Goal: Obtain resource: Download file/media

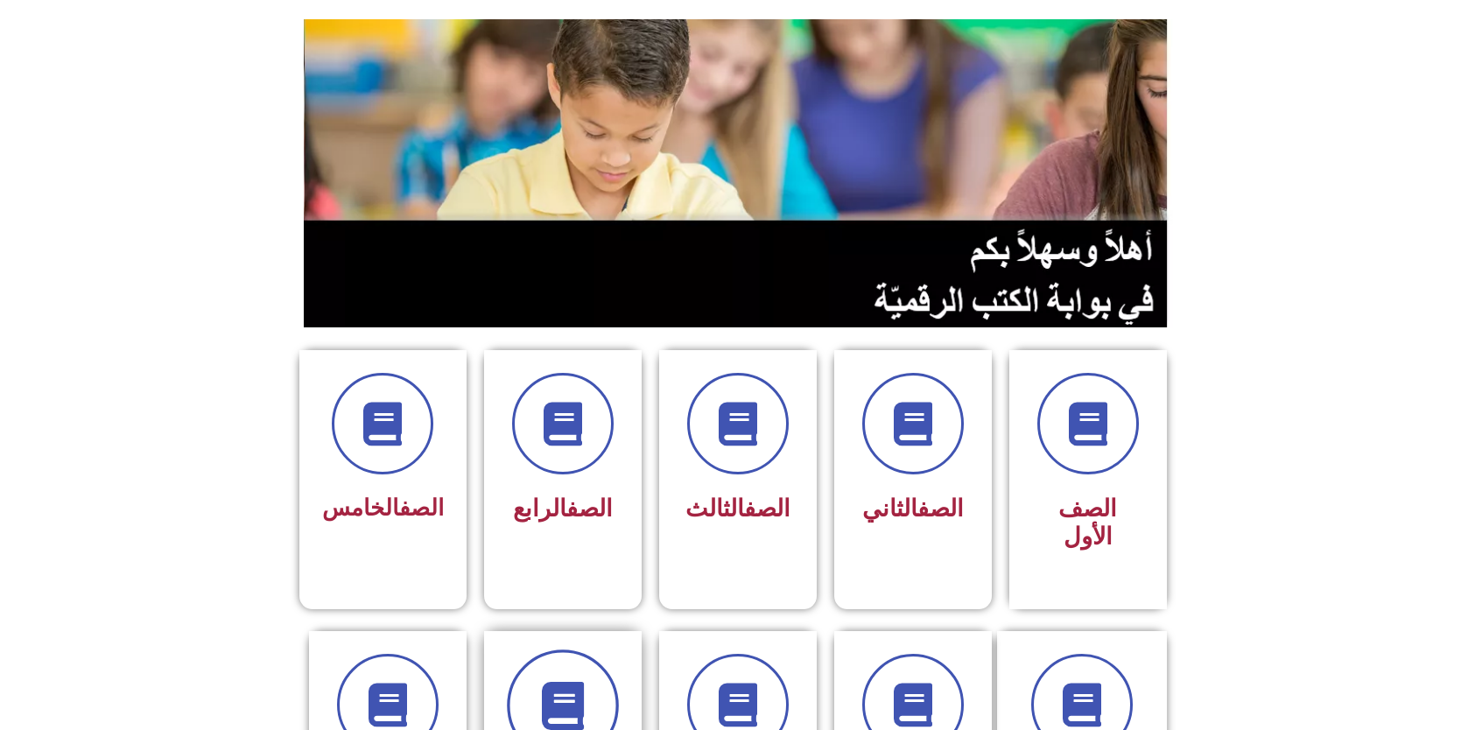
scroll to position [350, 0]
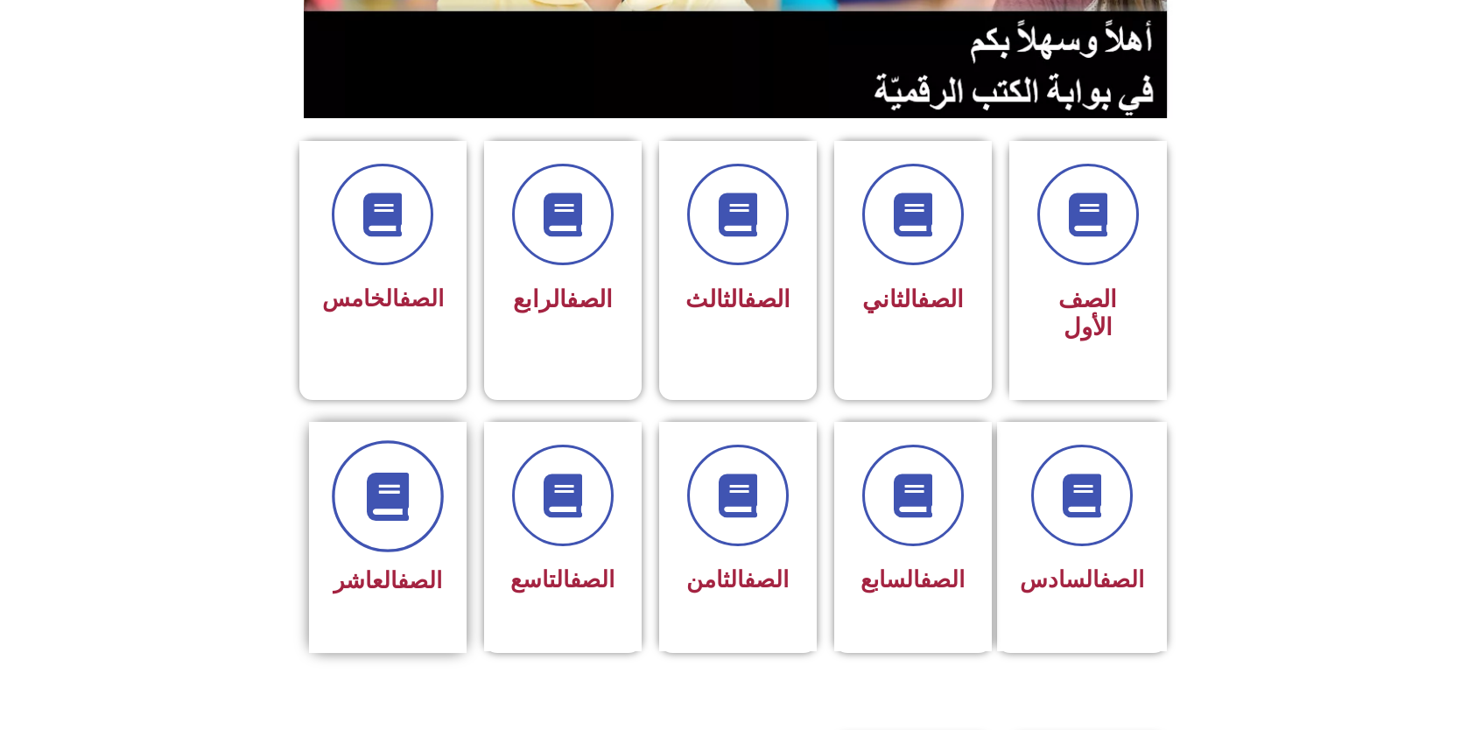
click at [397, 480] on icon at bounding box center [387, 496] width 48 height 48
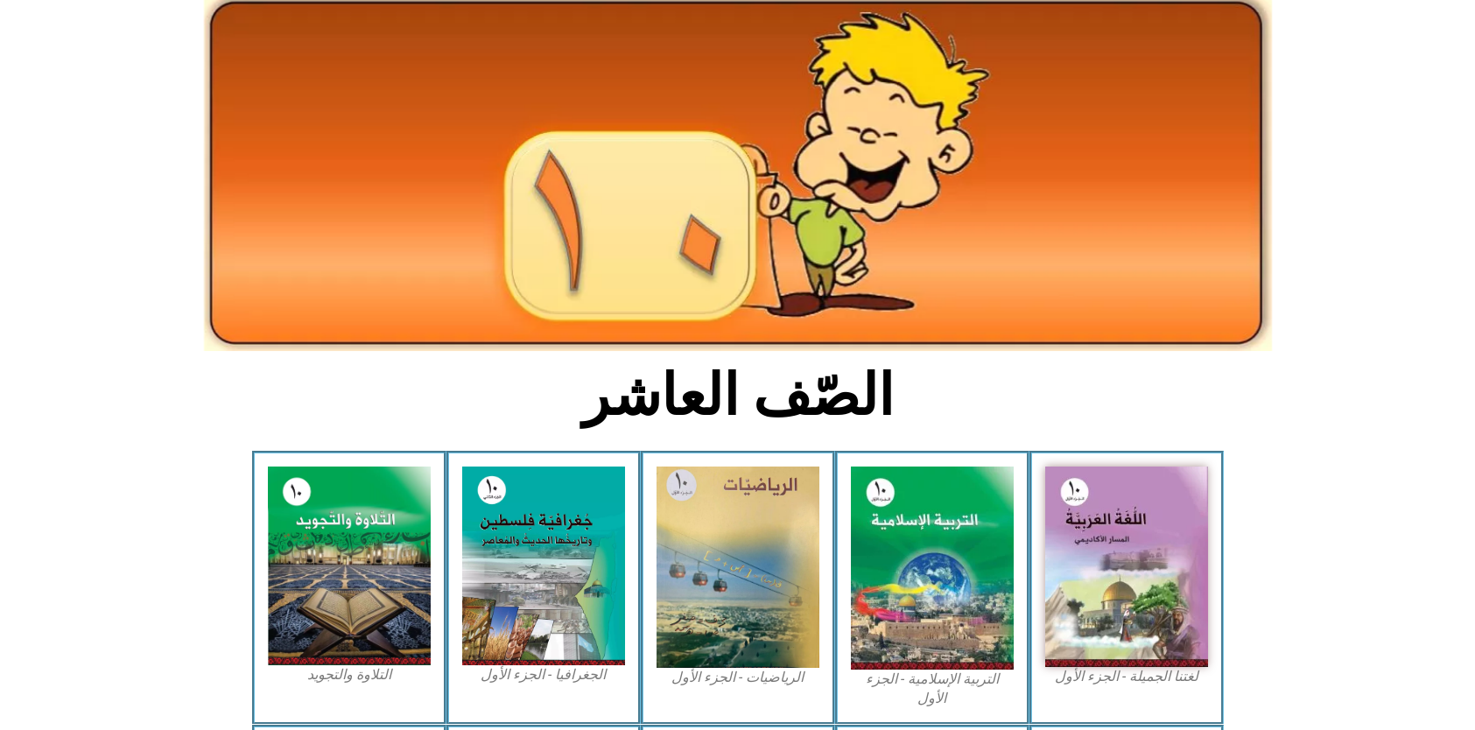
scroll to position [438, 0]
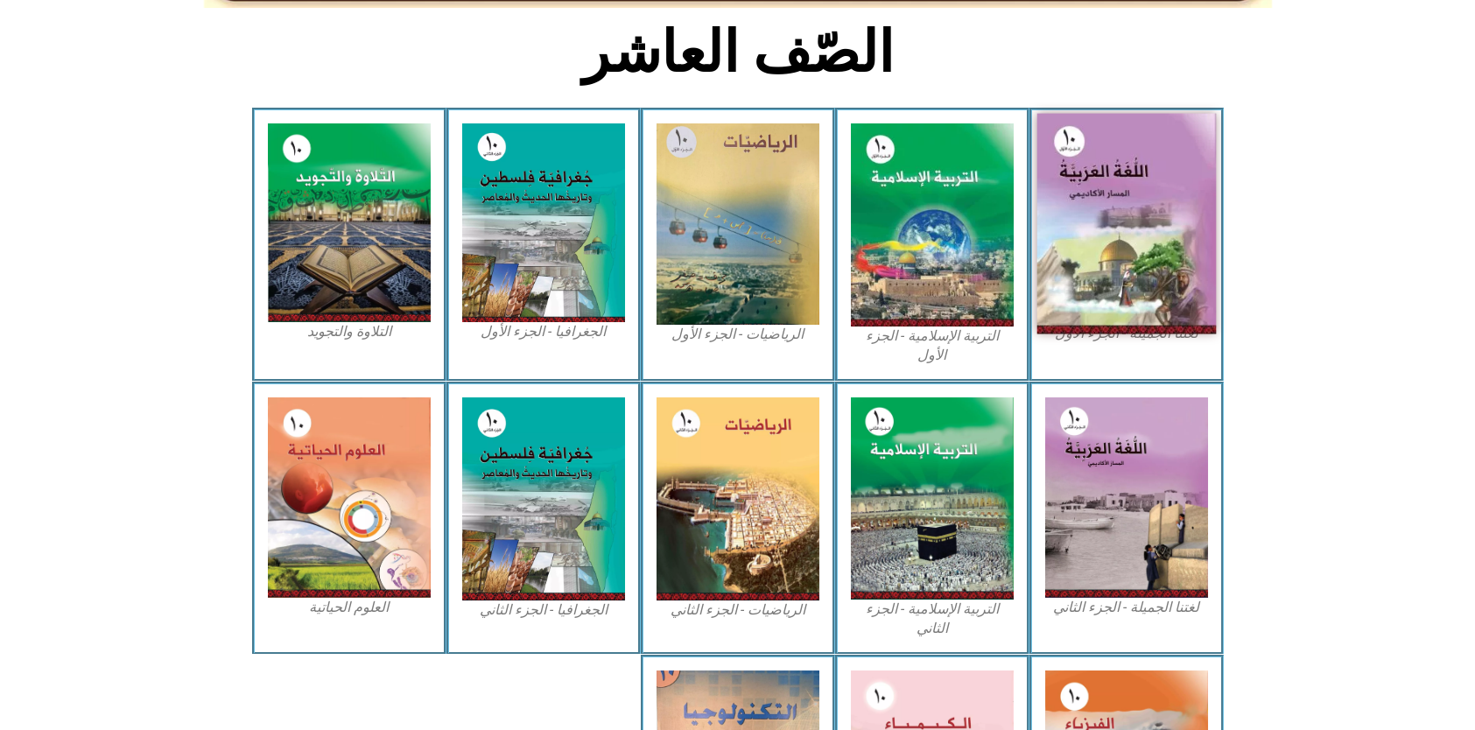
click at [1152, 256] on img at bounding box center [1125, 224] width 179 height 221
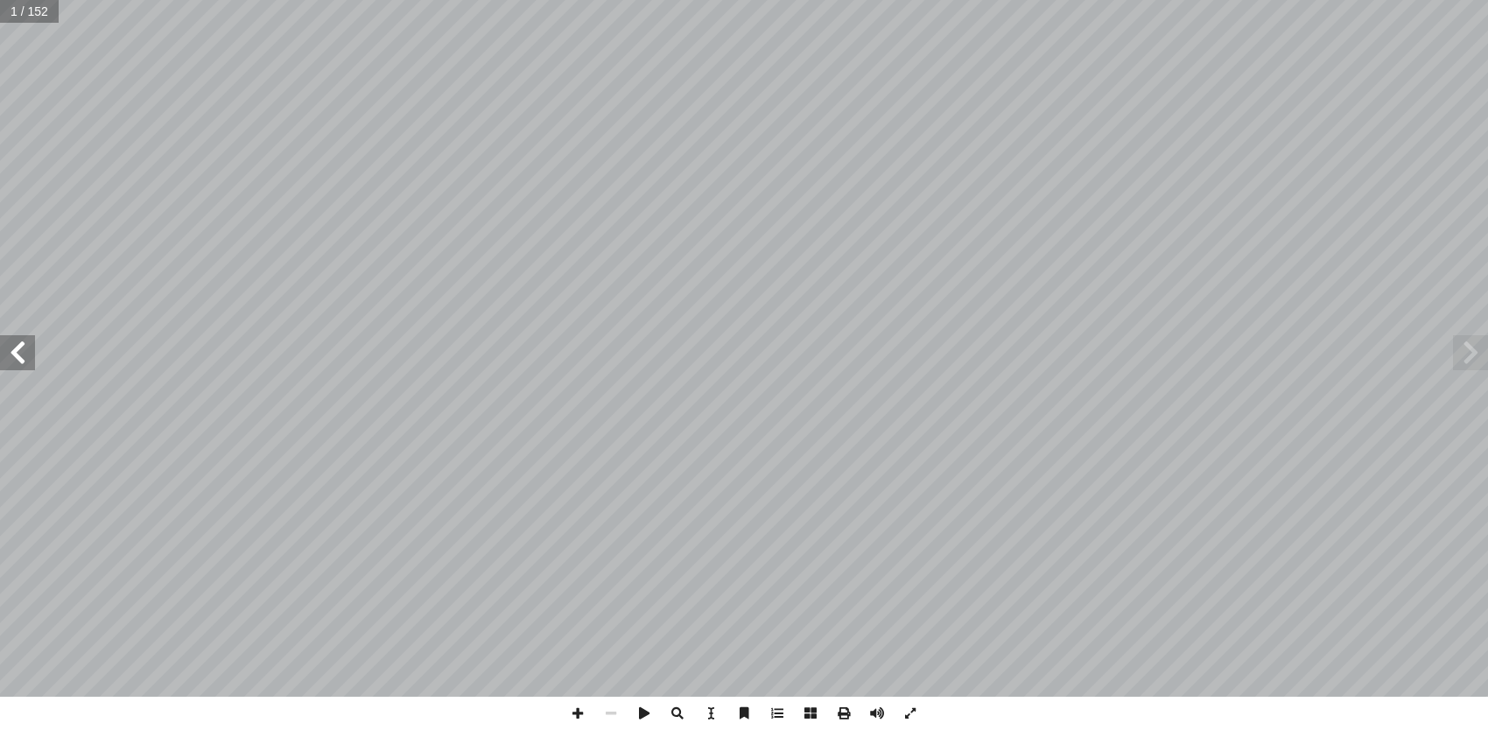
click at [22, 359] on span at bounding box center [17, 352] width 35 height 35
click at [20, 357] on span at bounding box center [17, 352] width 35 height 35
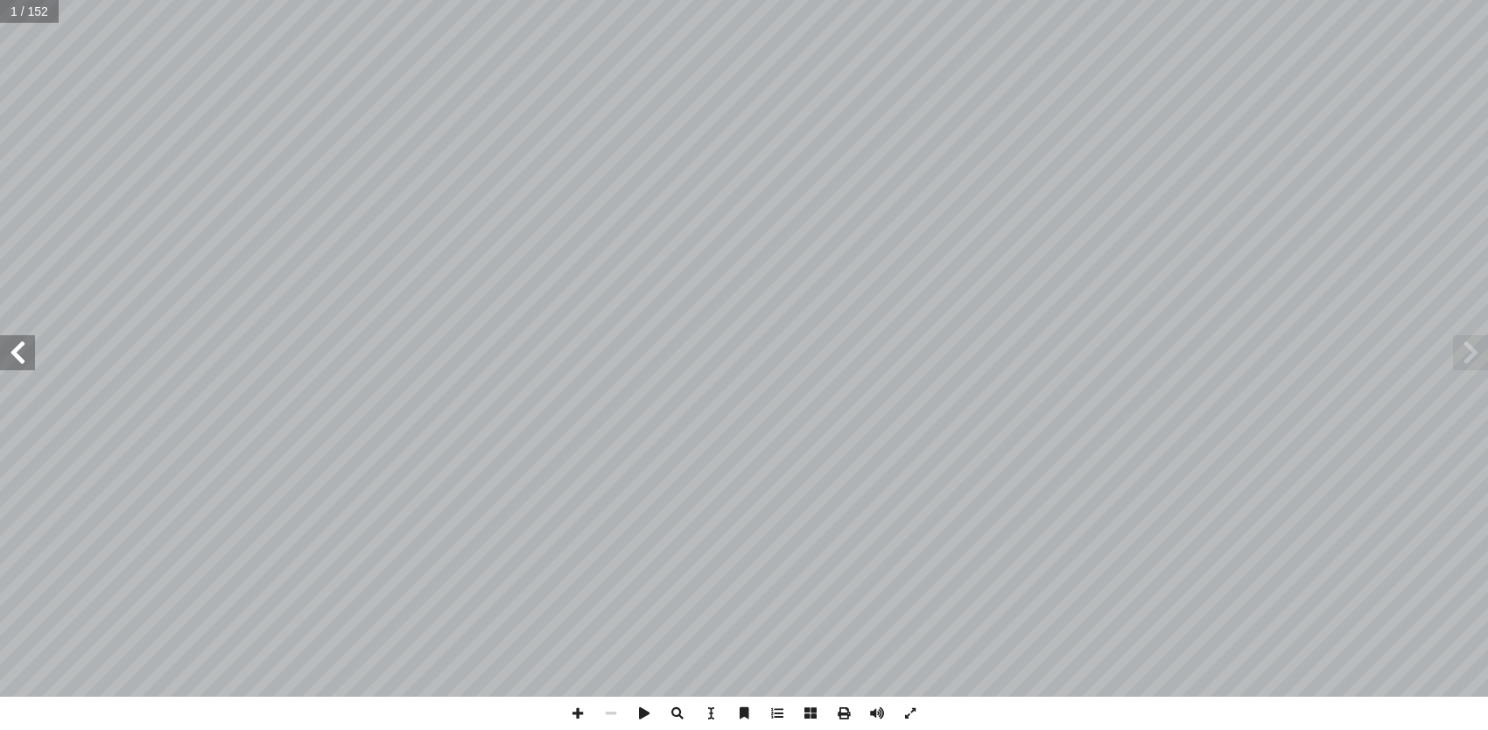
click at [20, 357] on span at bounding box center [17, 352] width 35 height 35
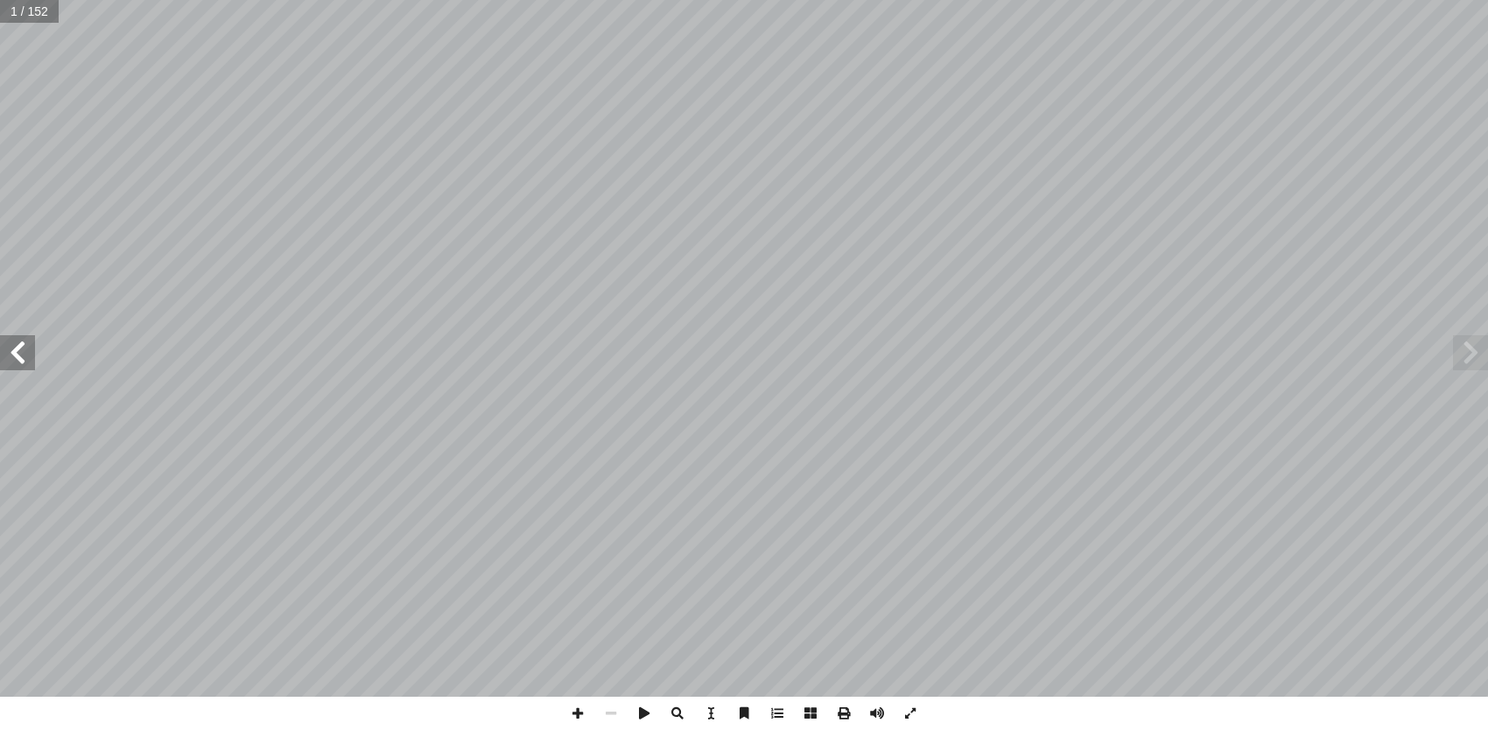
click at [20, 357] on span at bounding box center [17, 352] width 35 height 35
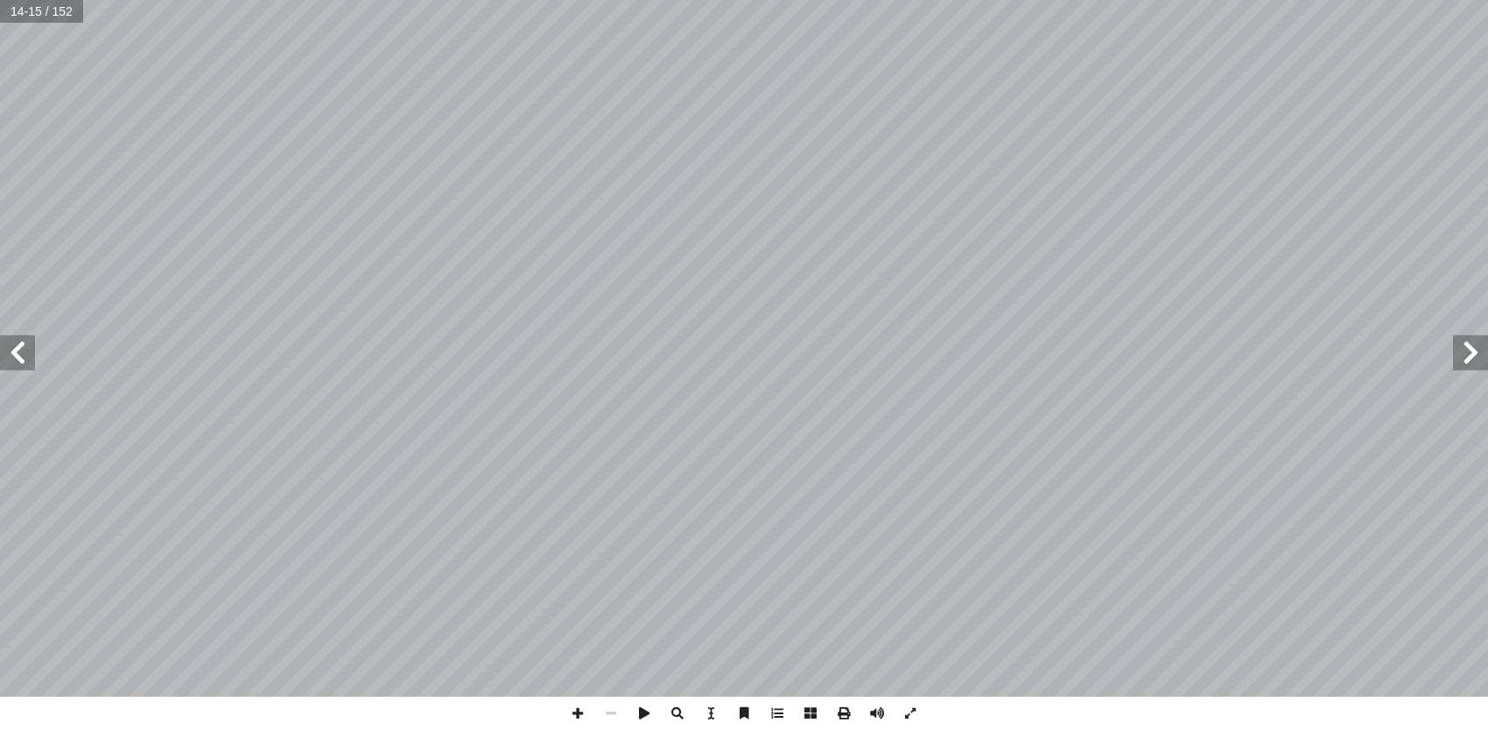
click at [20, 357] on span at bounding box center [17, 352] width 35 height 35
click at [28, 360] on span at bounding box center [17, 352] width 35 height 35
click at [26, 360] on span at bounding box center [17, 352] width 35 height 35
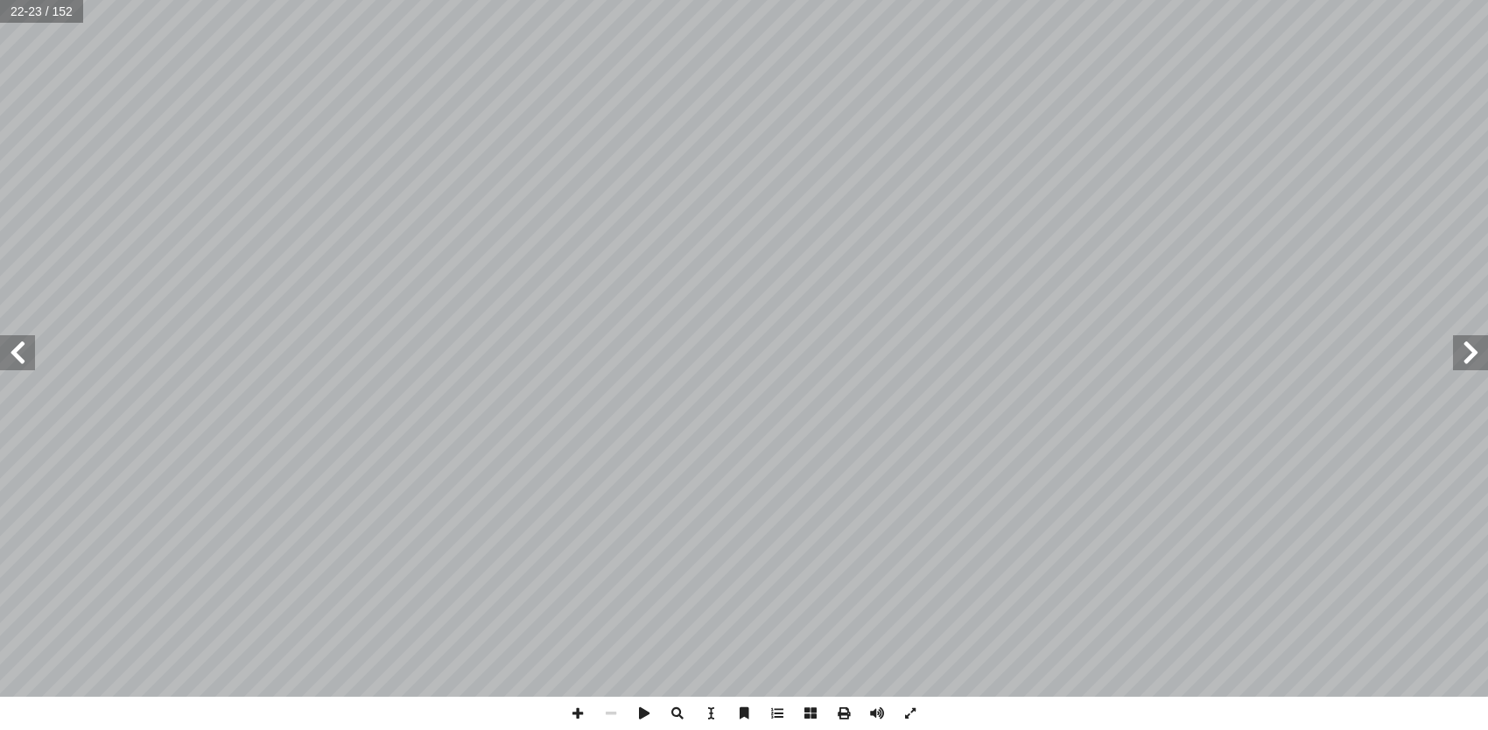
click at [26, 360] on span at bounding box center [17, 352] width 35 height 35
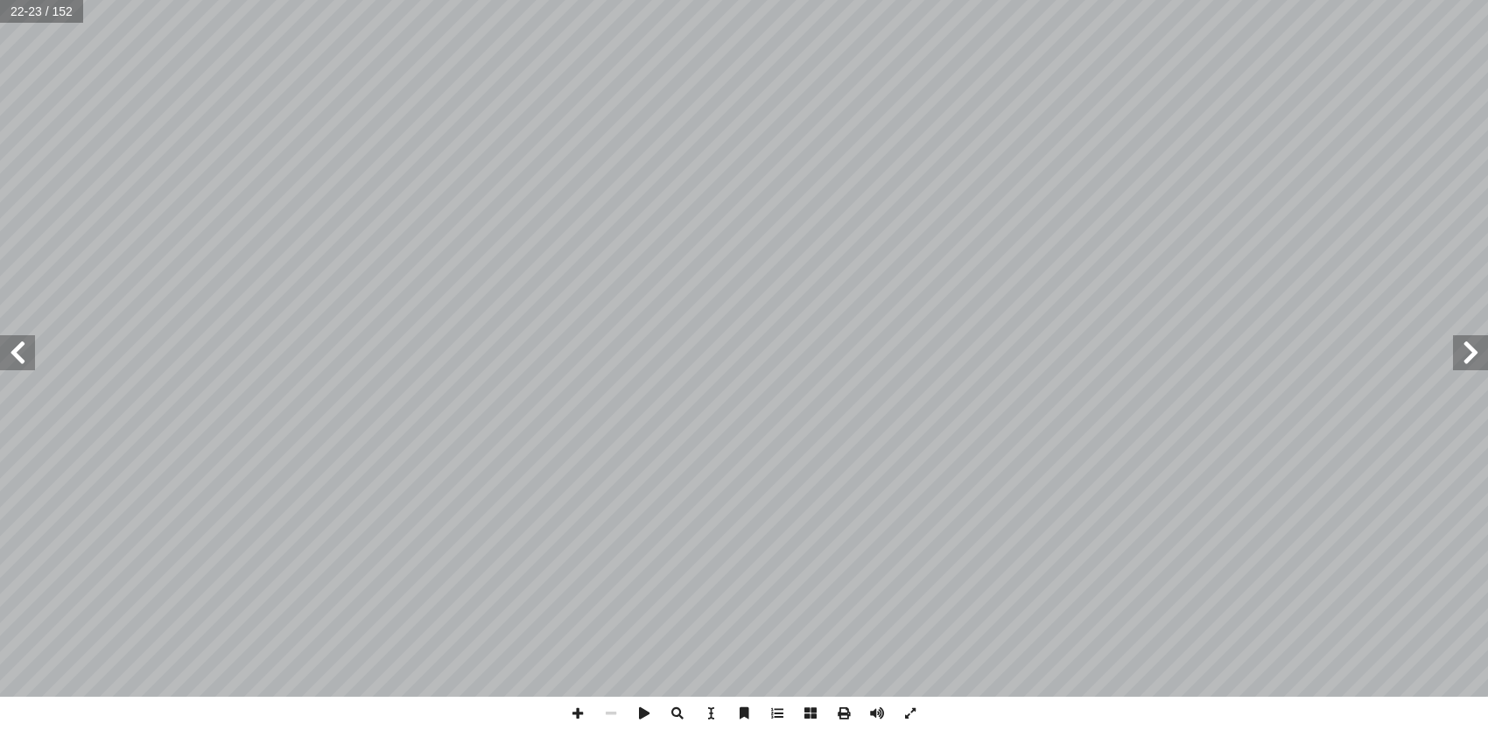
click at [26, 360] on span at bounding box center [17, 352] width 35 height 35
click at [25, 360] on span at bounding box center [17, 352] width 35 height 35
click at [24, 360] on span at bounding box center [17, 352] width 35 height 35
click at [23, 360] on span at bounding box center [17, 352] width 35 height 35
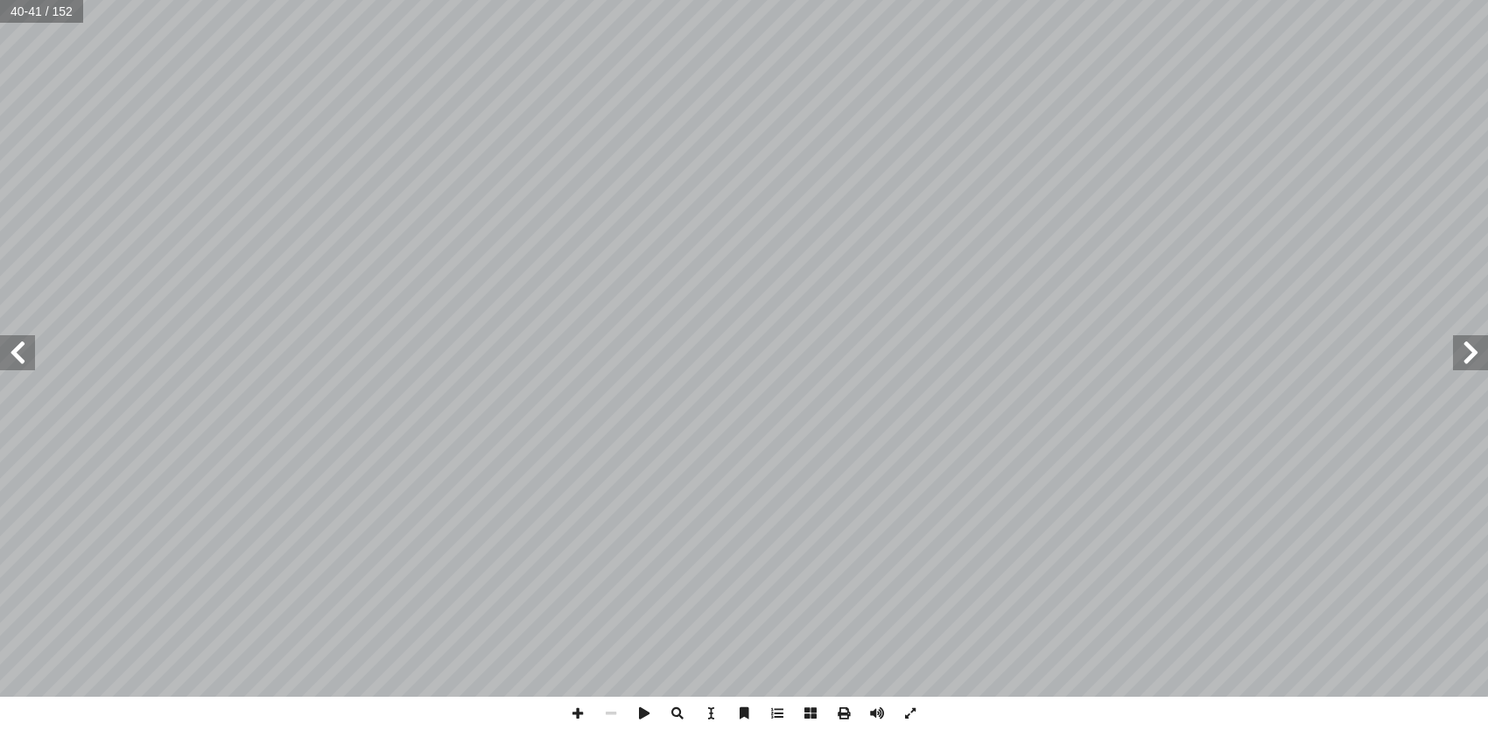
click at [1474, 350] on span at bounding box center [1470, 352] width 35 height 35
click at [843, 706] on span at bounding box center [843, 713] width 33 height 33
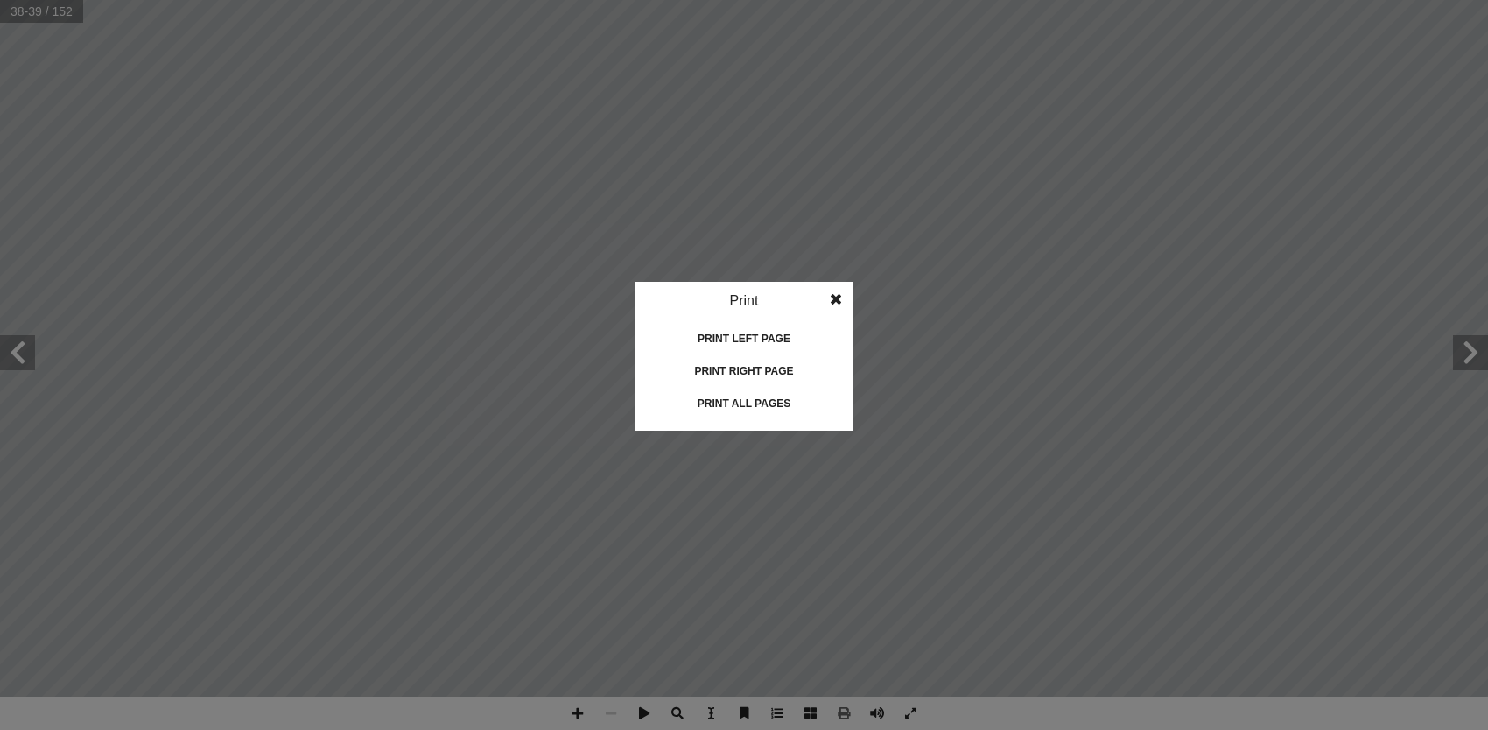
click at [838, 296] on span at bounding box center [836, 299] width 32 height 35
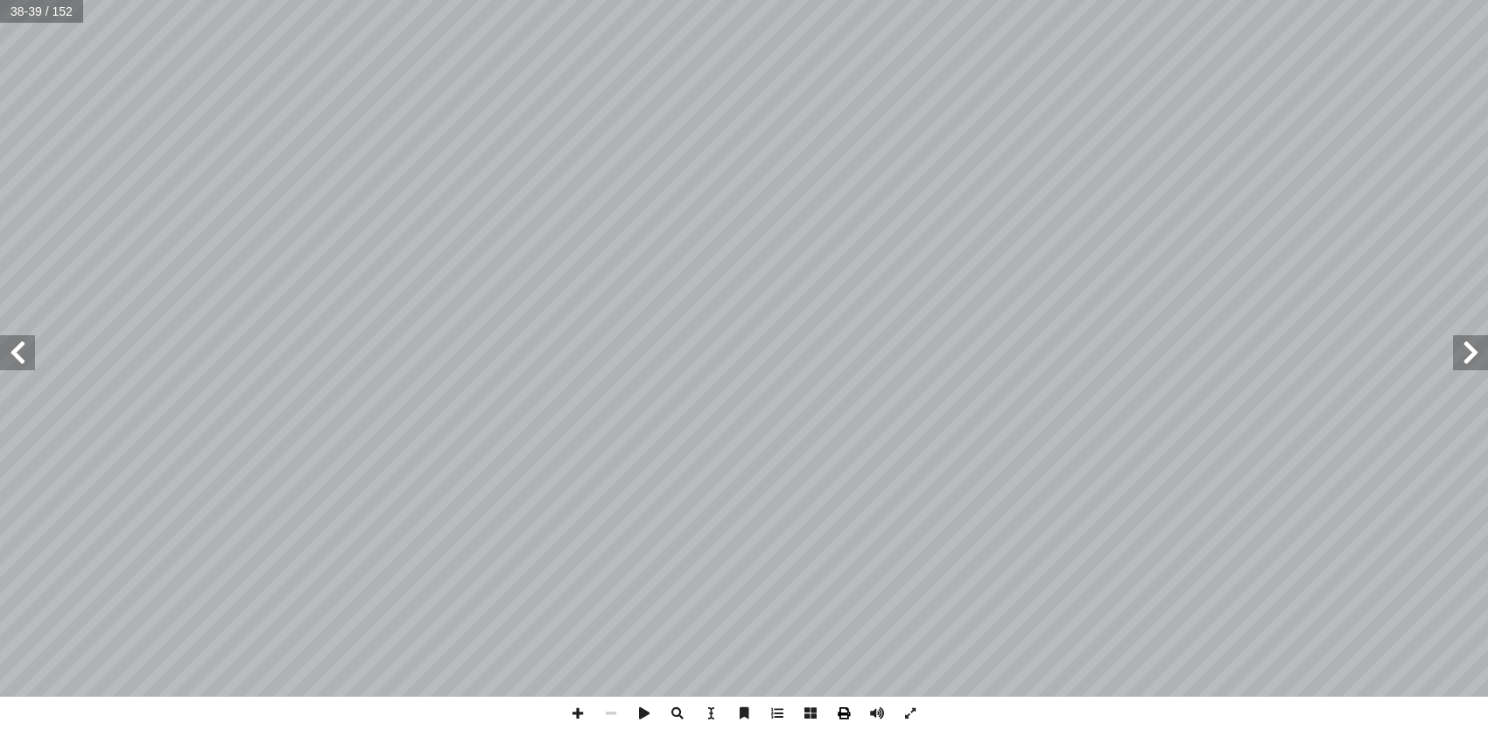
click at [848, 711] on span at bounding box center [843, 713] width 33 height 33
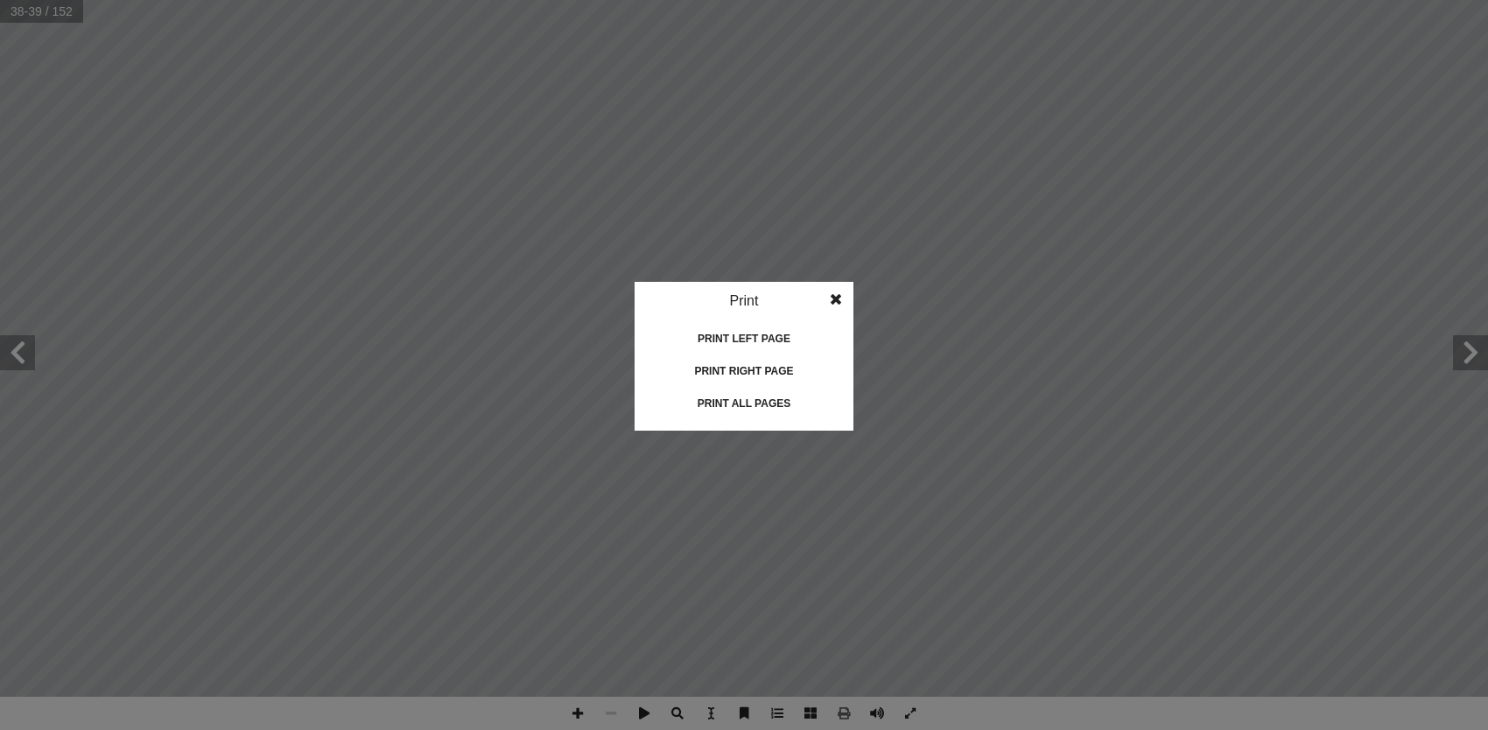
click at [835, 292] on span at bounding box center [836, 299] width 32 height 35
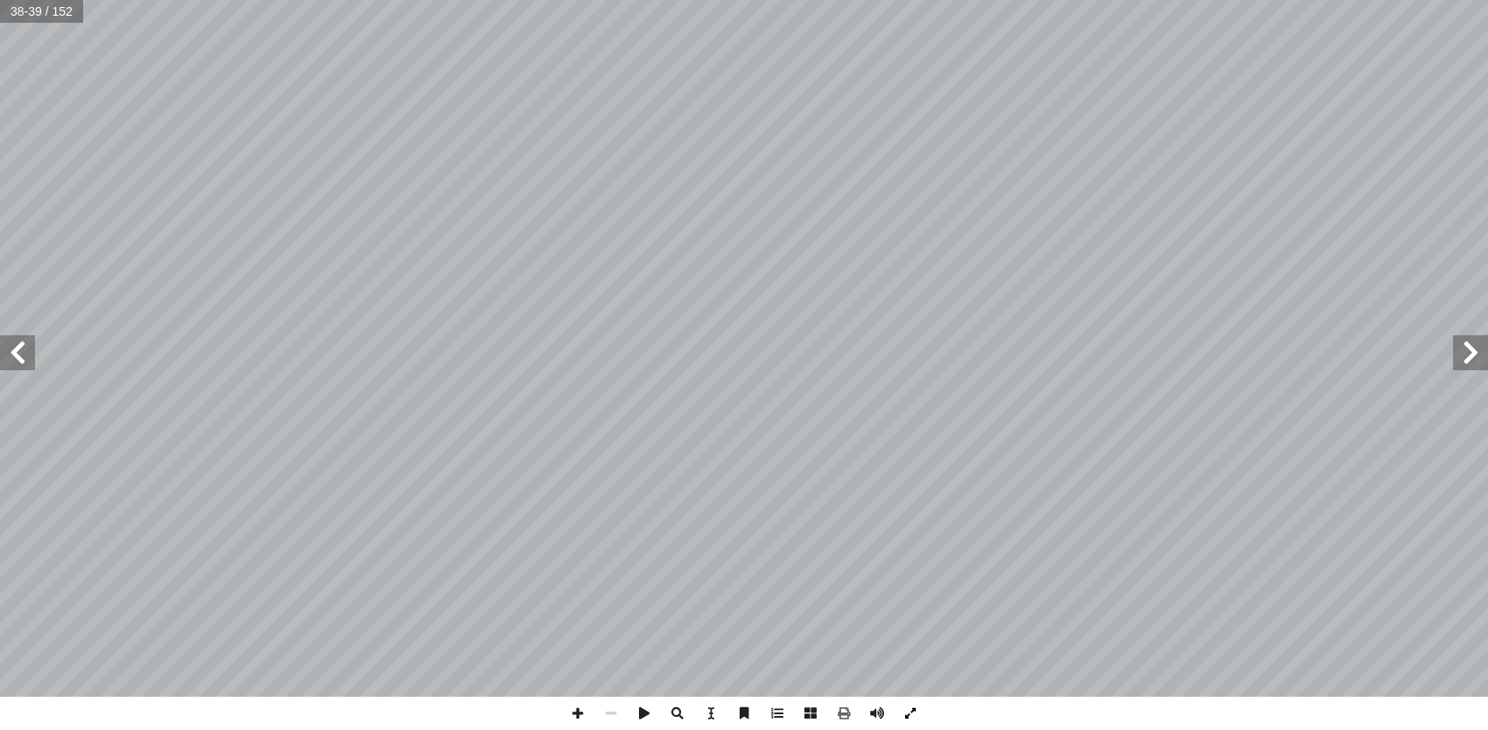
click at [904, 713] on span at bounding box center [909, 713] width 33 height 33
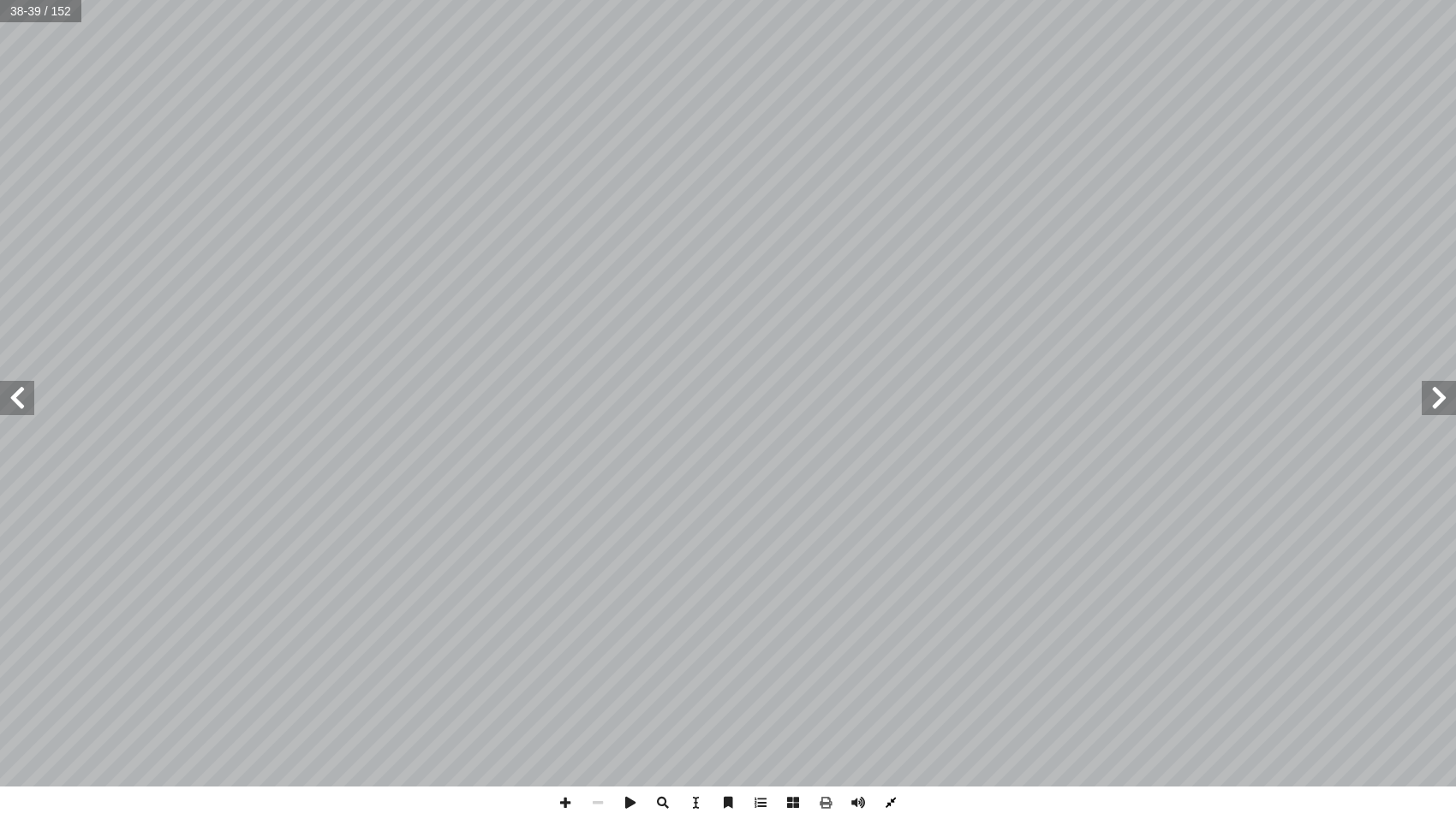
click at [887, 713] on span at bounding box center [889, 802] width 32 height 32
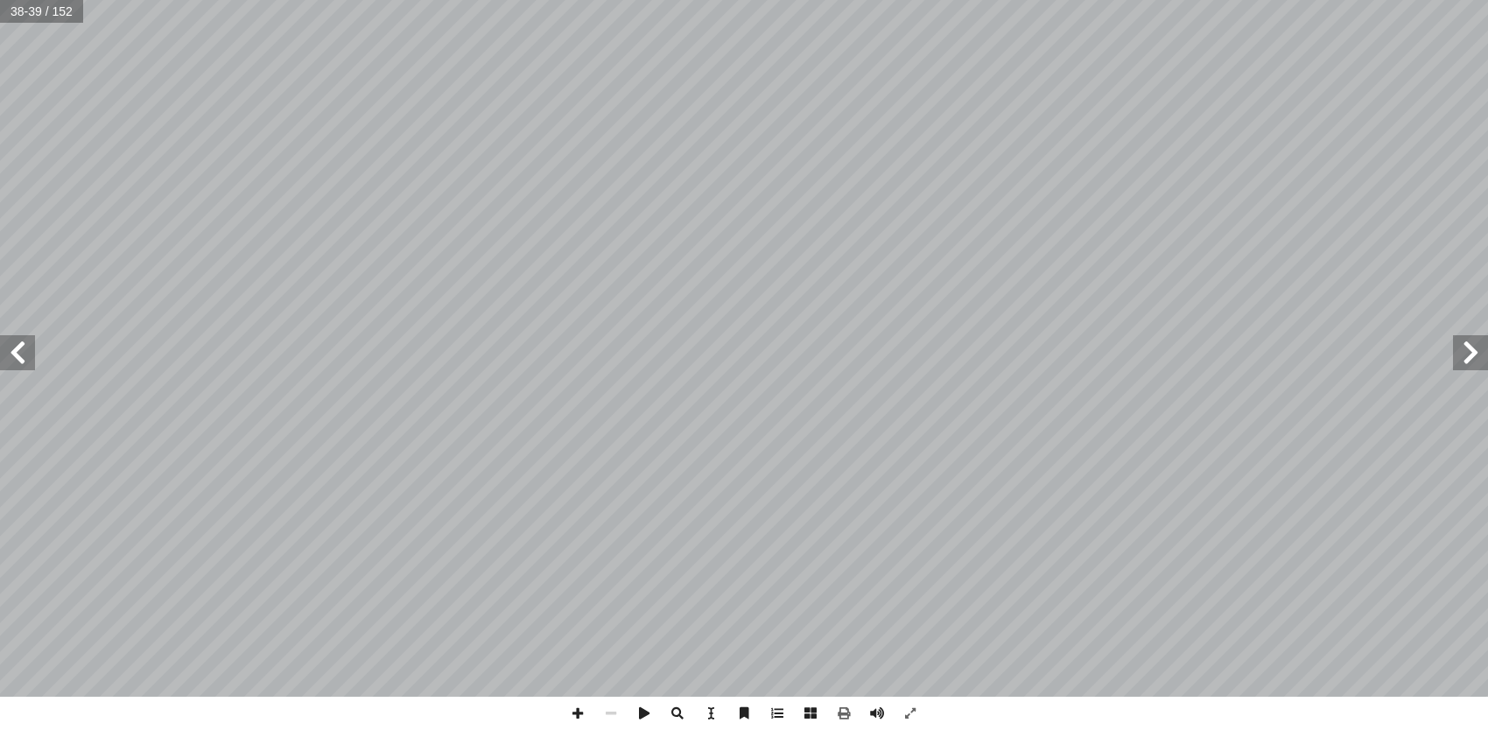
click at [1463, 355] on span at bounding box center [1470, 352] width 35 height 35
click at [1464, 355] on span at bounding box center [1470, 352] width 35 height 35
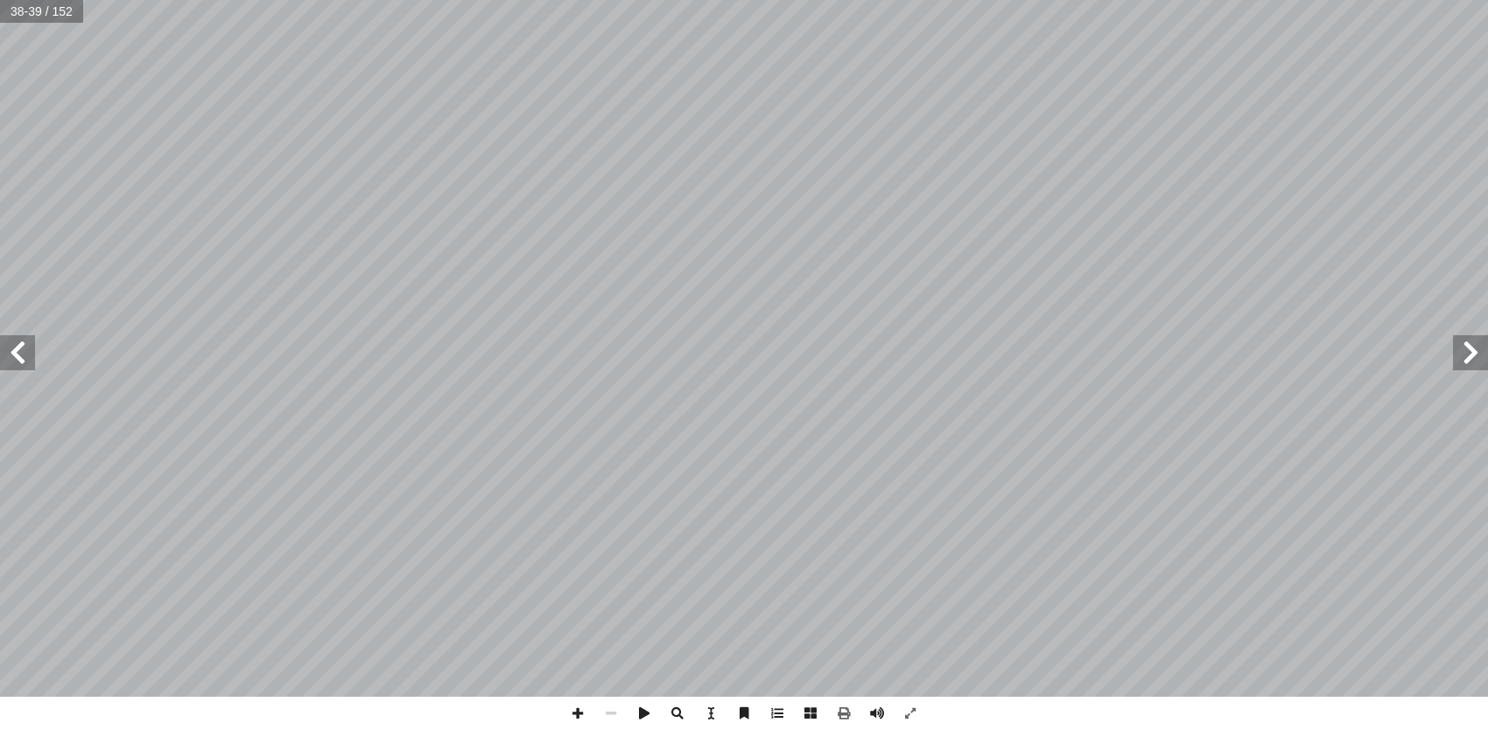
click at [1464, 355] on span at bounding box center [1470, 352] width 35 height 35
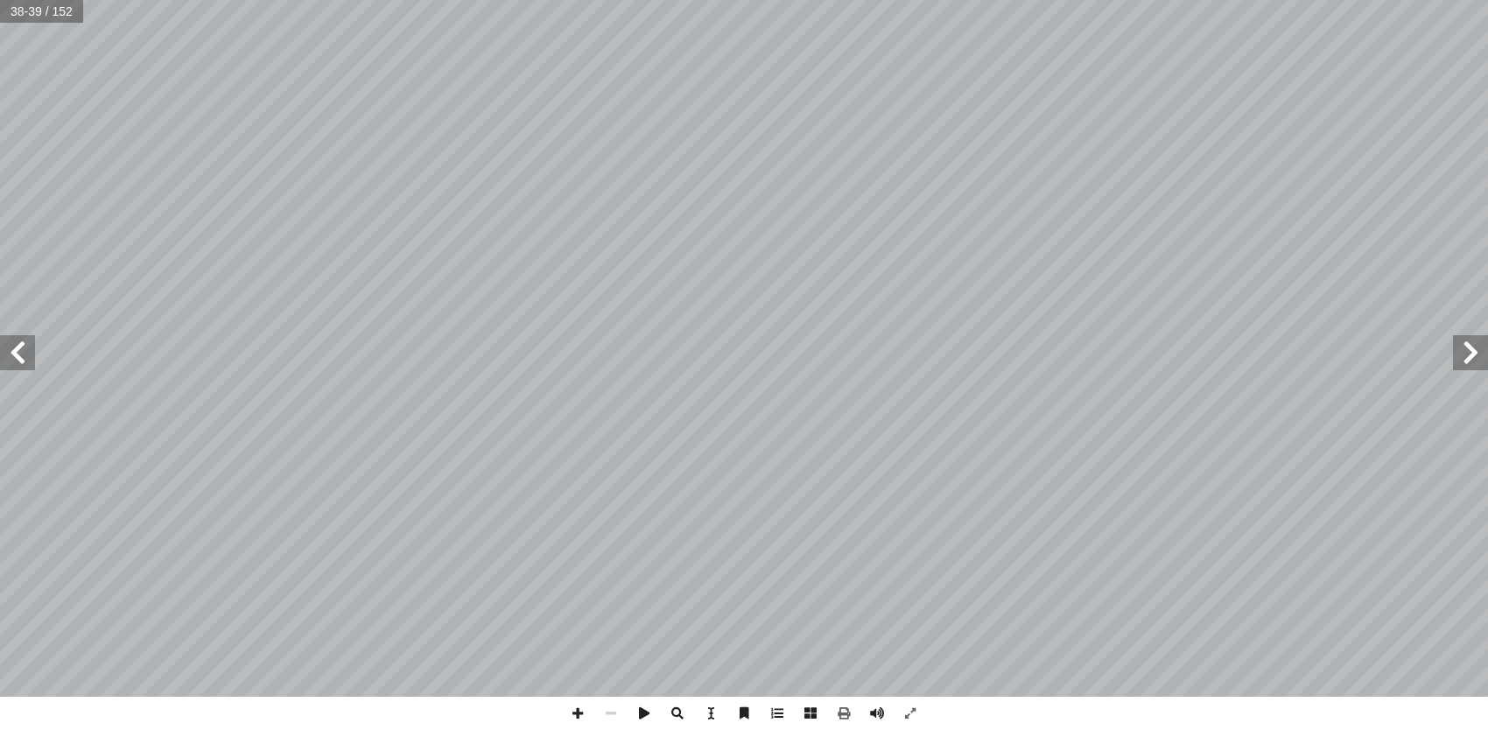
click at [1464, 355] on span at bounding box center [1470, 352] width 35 height 35
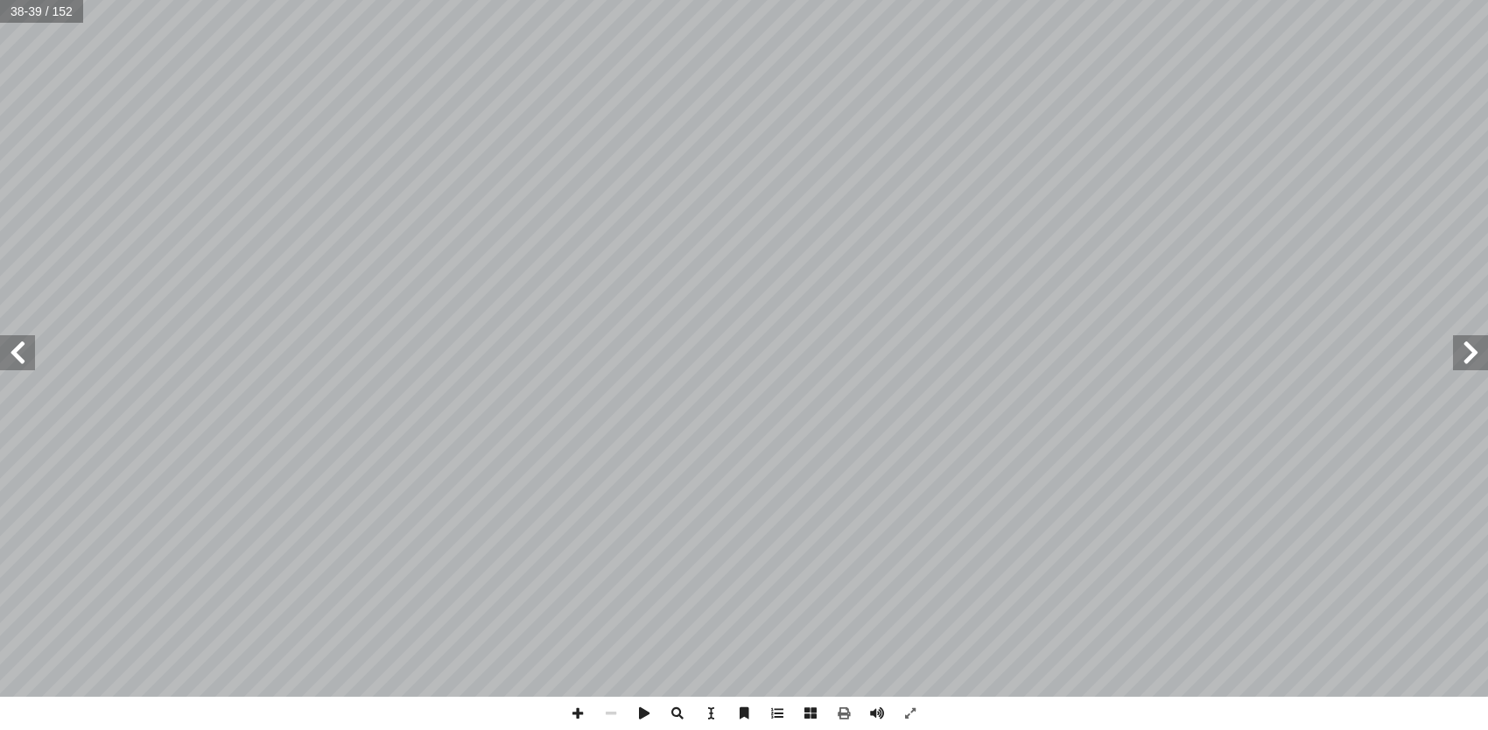
click at [1464, 355] on span at bounding box center [1470, 352] width 35 height 35
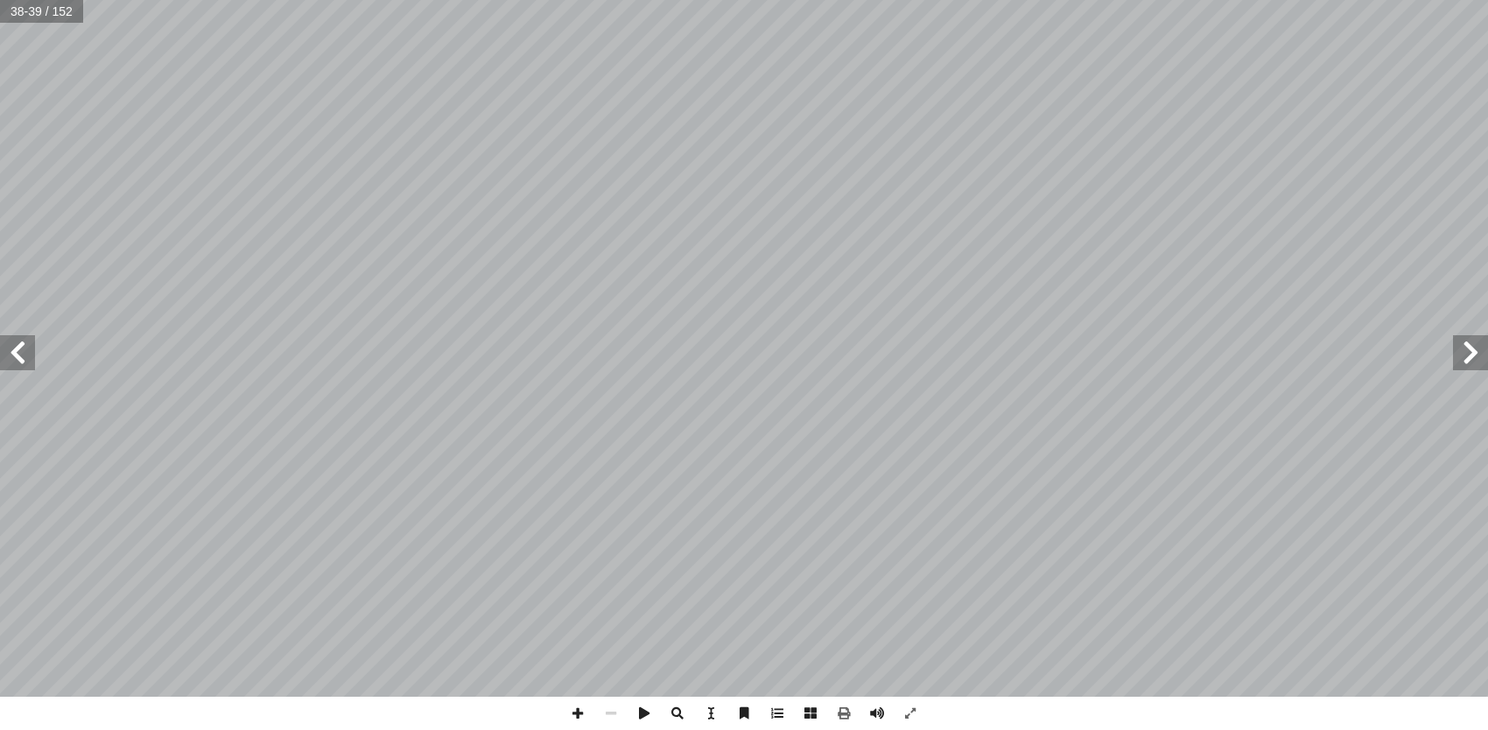
click at [1464, 355] on span at bounding box center [1470, 352] width 35 height 35
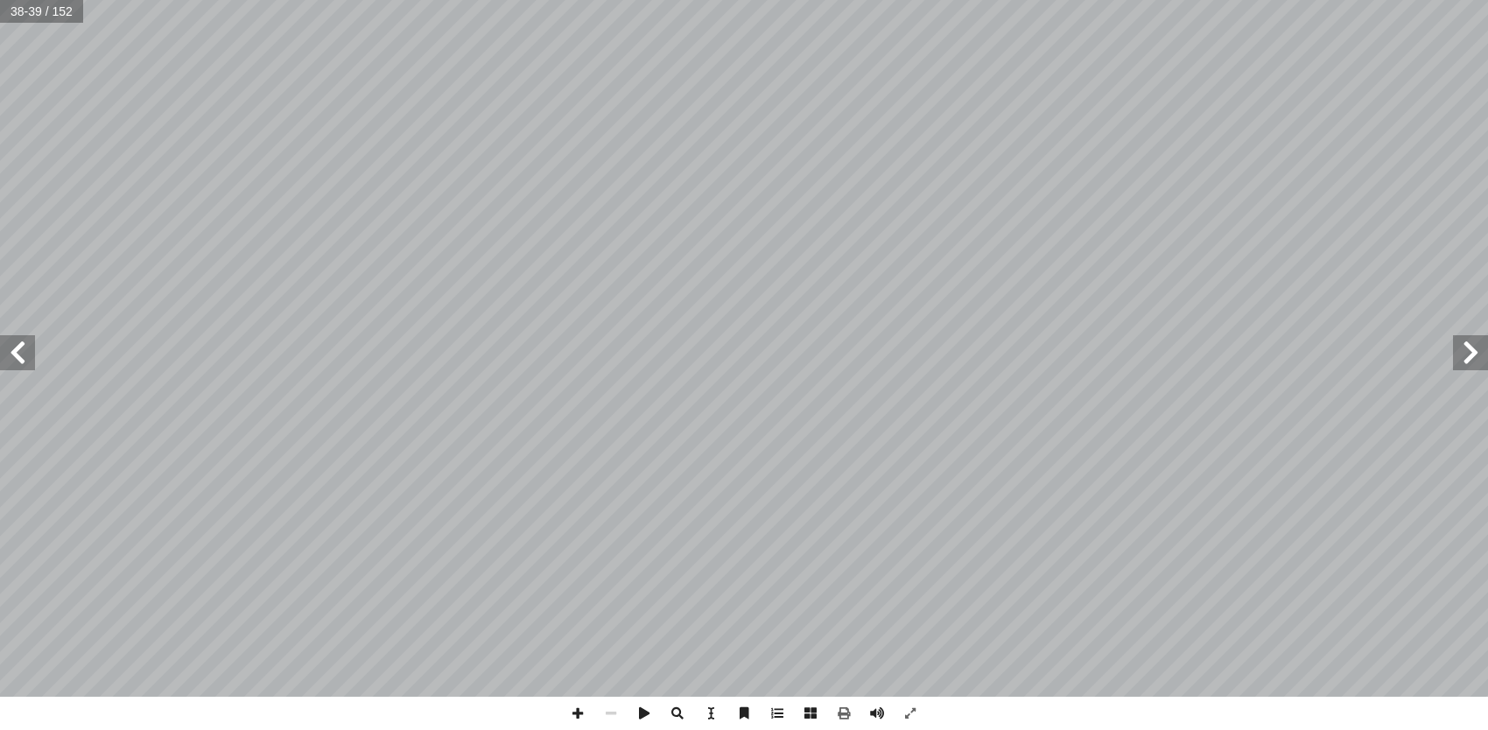
click at [1464, 355] on span at bounding box center [1470, 352] width 35 height 35
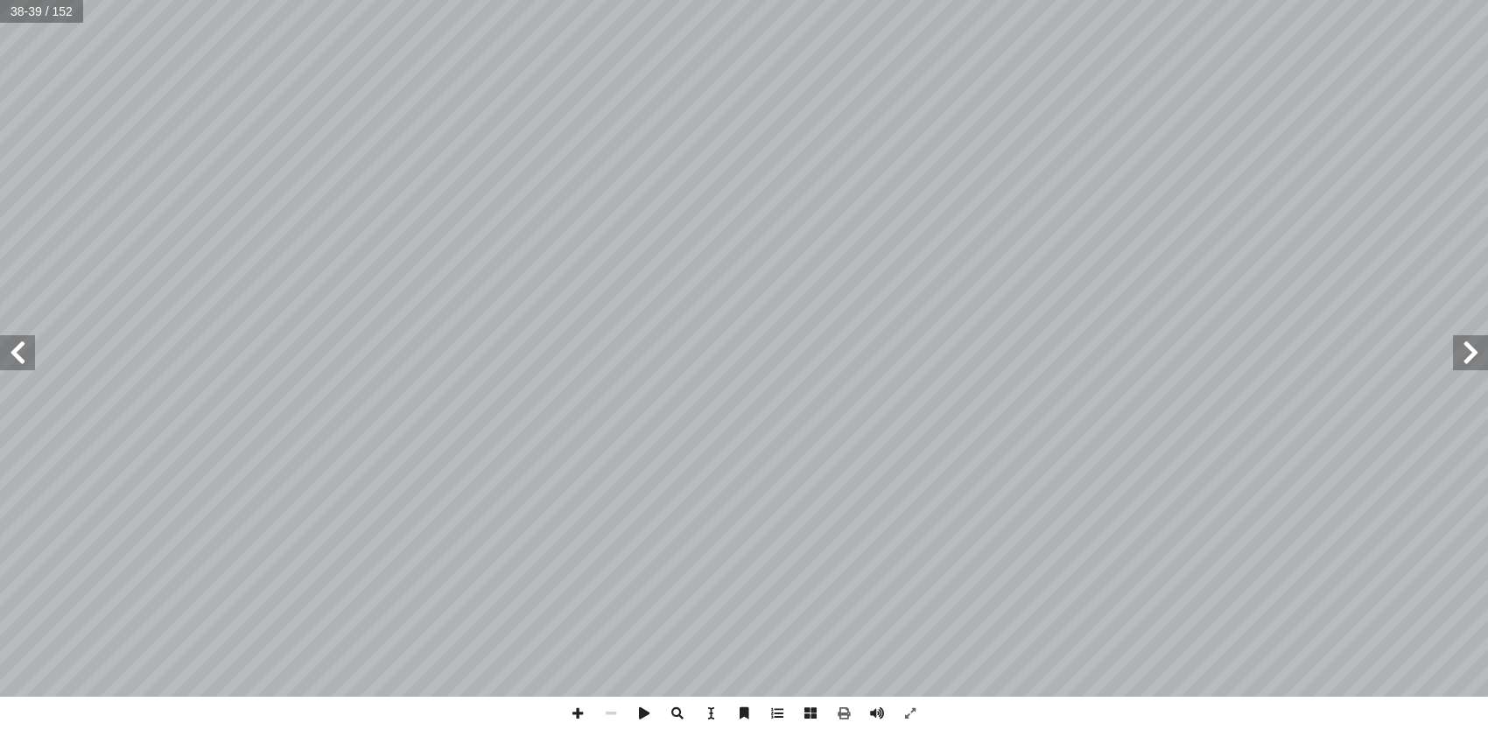
click at [1464, 355] on span at bounding box center [1470, 352] width 35 height 35
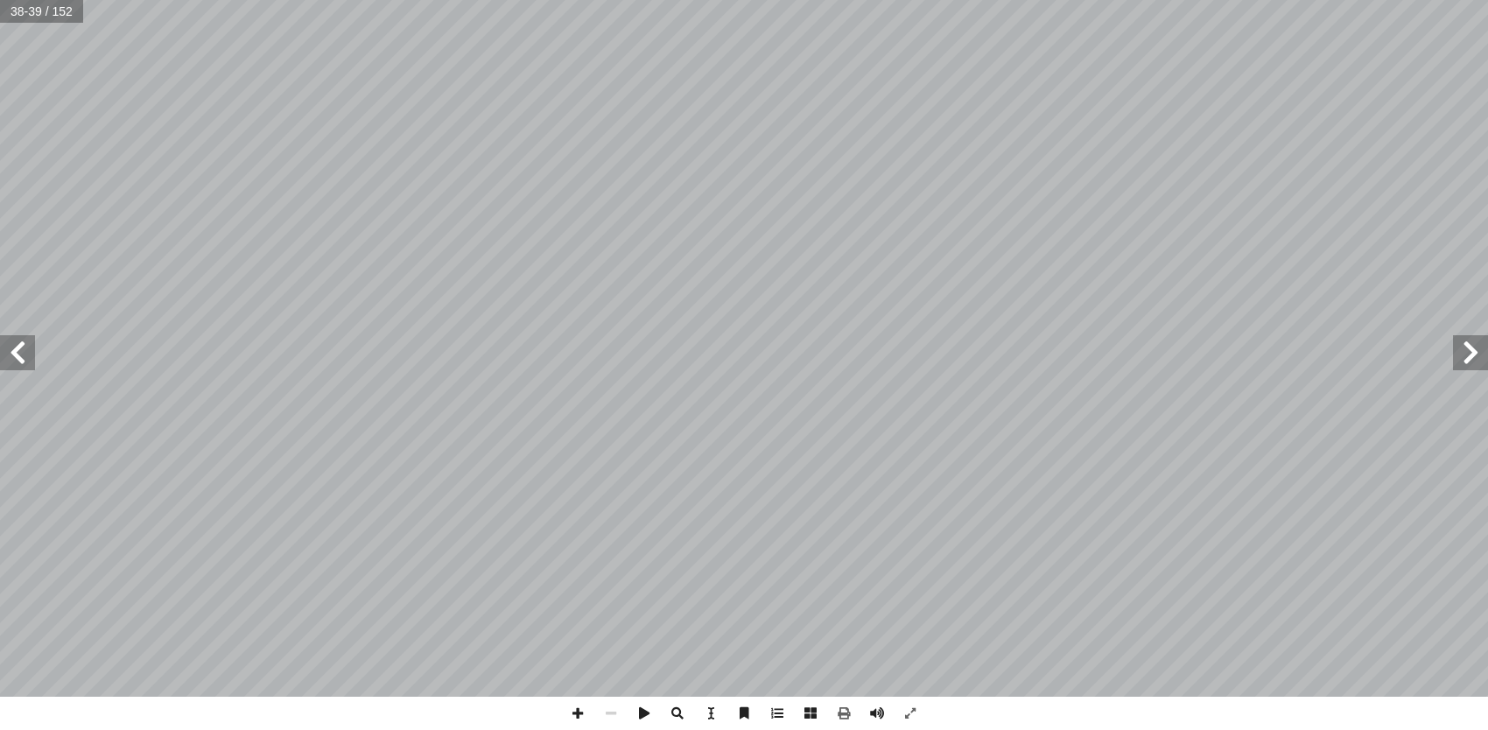
click at [1464, 355] on span at bounding box center [1470, 352] width 35 height 35
click at [844, 709] on span at bounding box center [843, 713] width 33 height 33
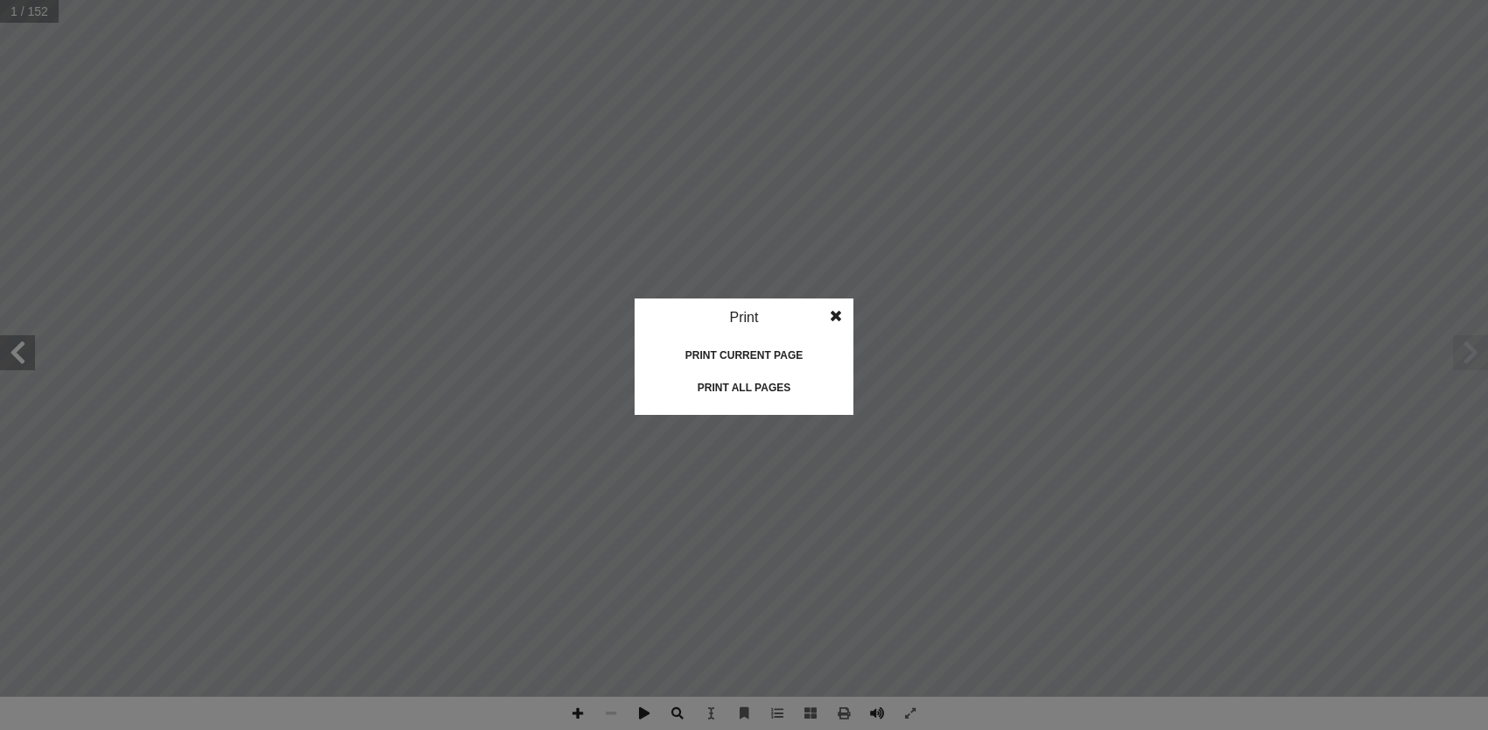
click at [759, 348] on div "Print current page" at bounding box center [743, 355] width 175 height 28
click at [718, 353] on div "Print current page" at bounding box center [743, 355] width 175 height 28
click at [833, 307] on span at bounding box center [836, 315] width 32 height 35
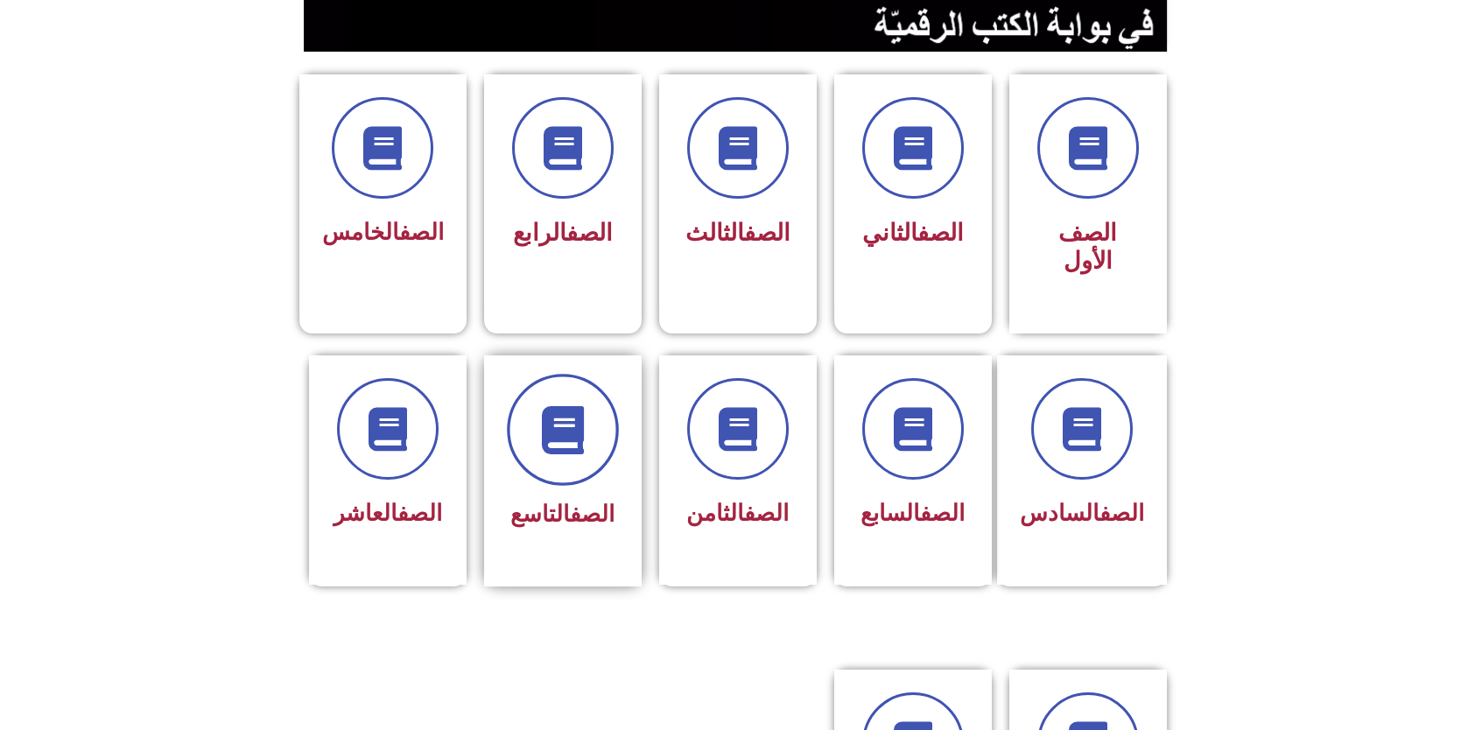
scroll to position [438, 0]
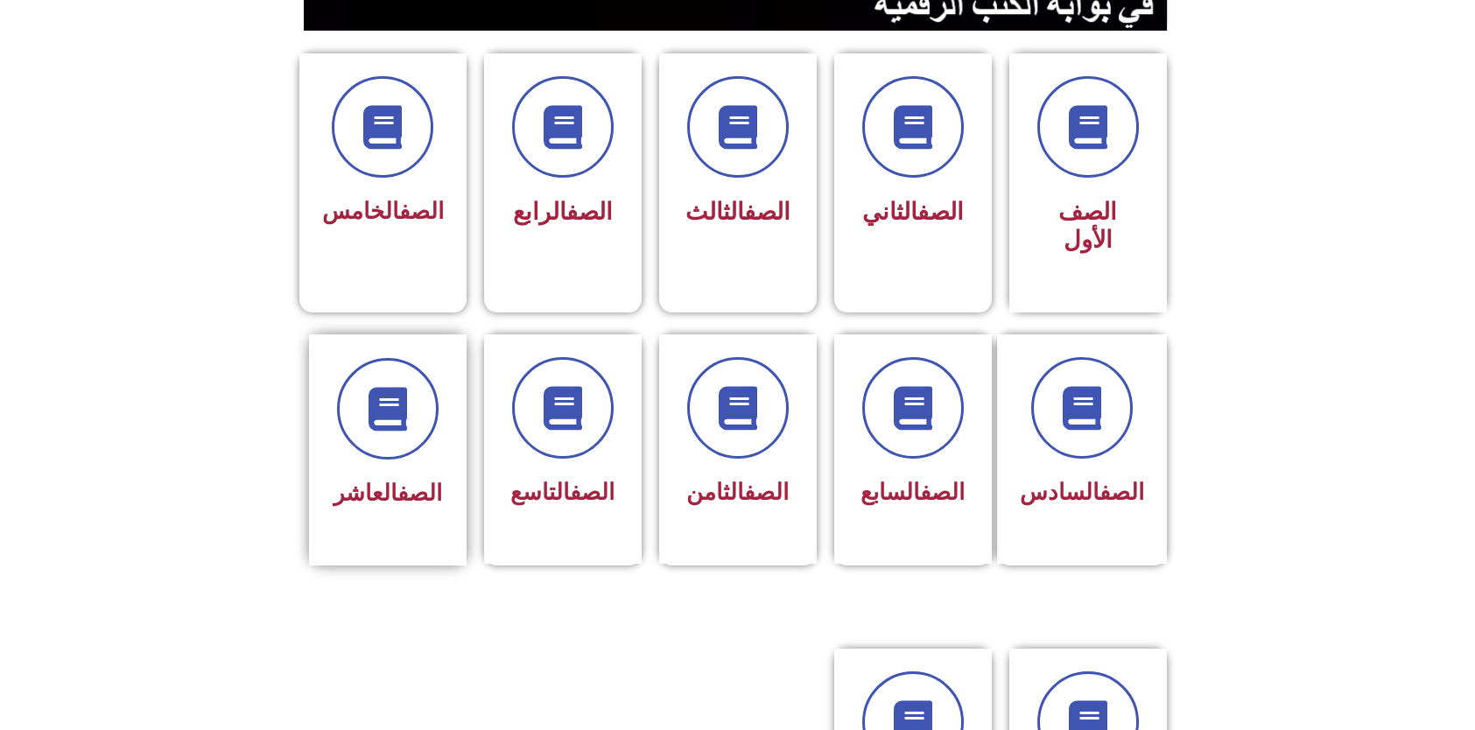
click at [437, 404] on div at bounding box center [388, 409] width 110 height 102
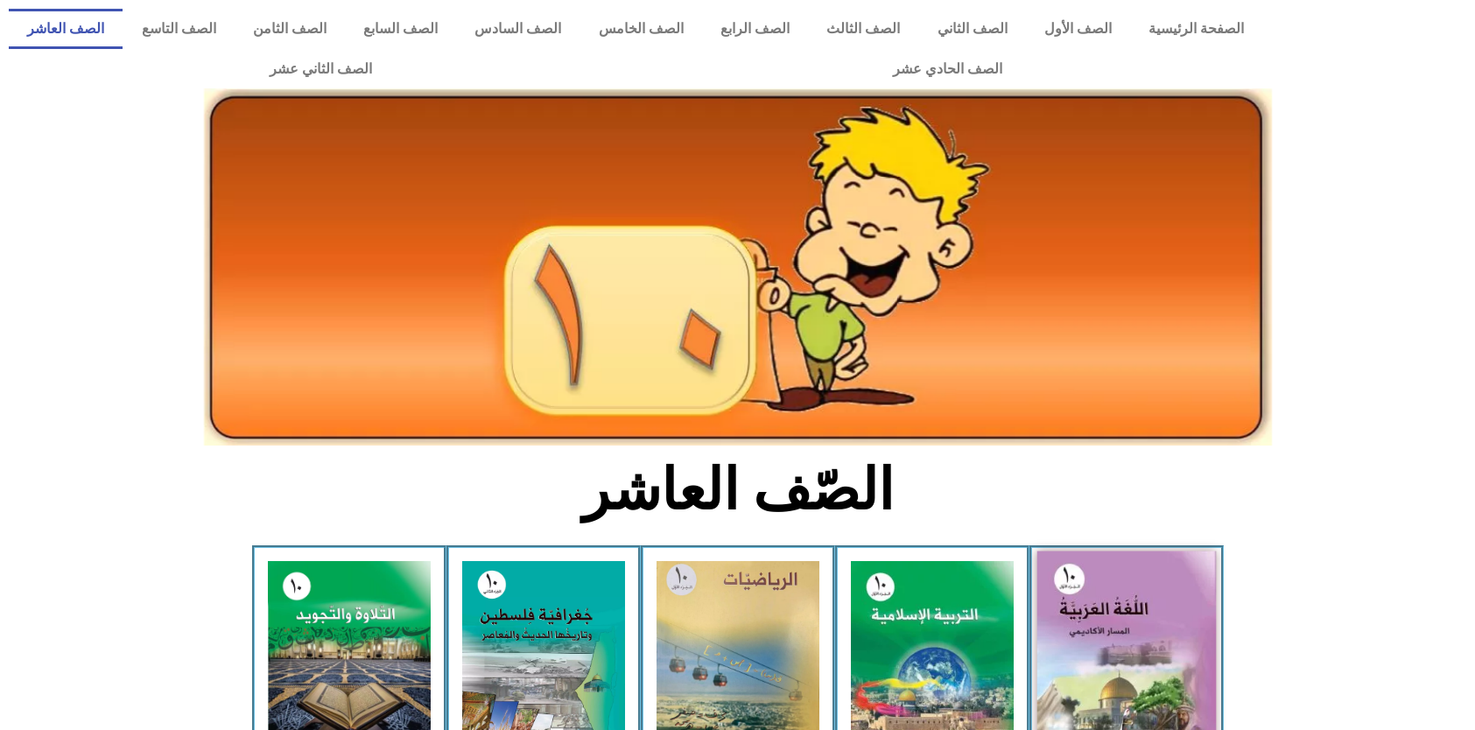
click at [1107, 626] on img at bounding box center [1125, 661] width 179 height 221
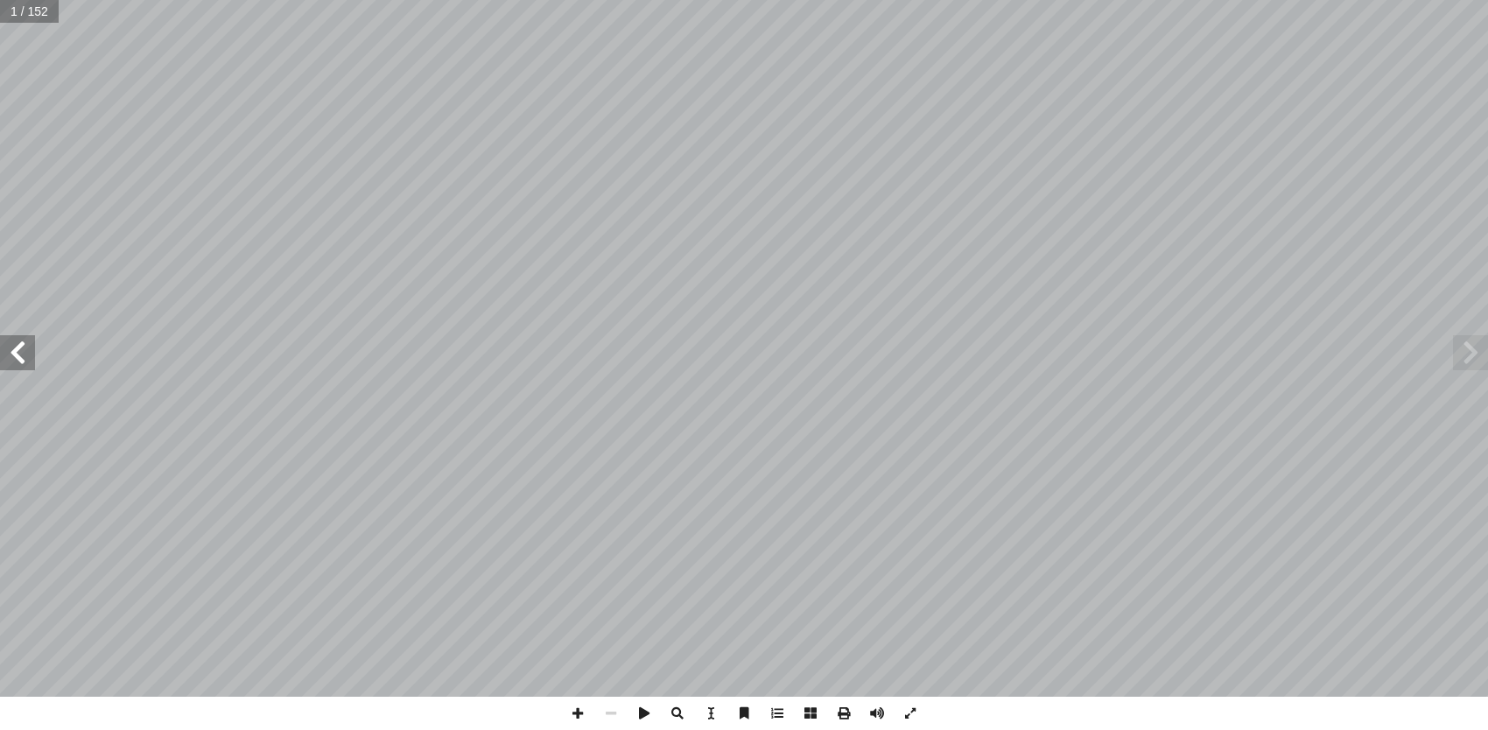
click at [10, 356] on span at bounding box center [17, 352] width 35 height 35
click at [10, 355] on span at bounding box center [17, 352] width 35 height 35
click at [10, 354] on span at bounding box center [17, 352] width 35 height 35
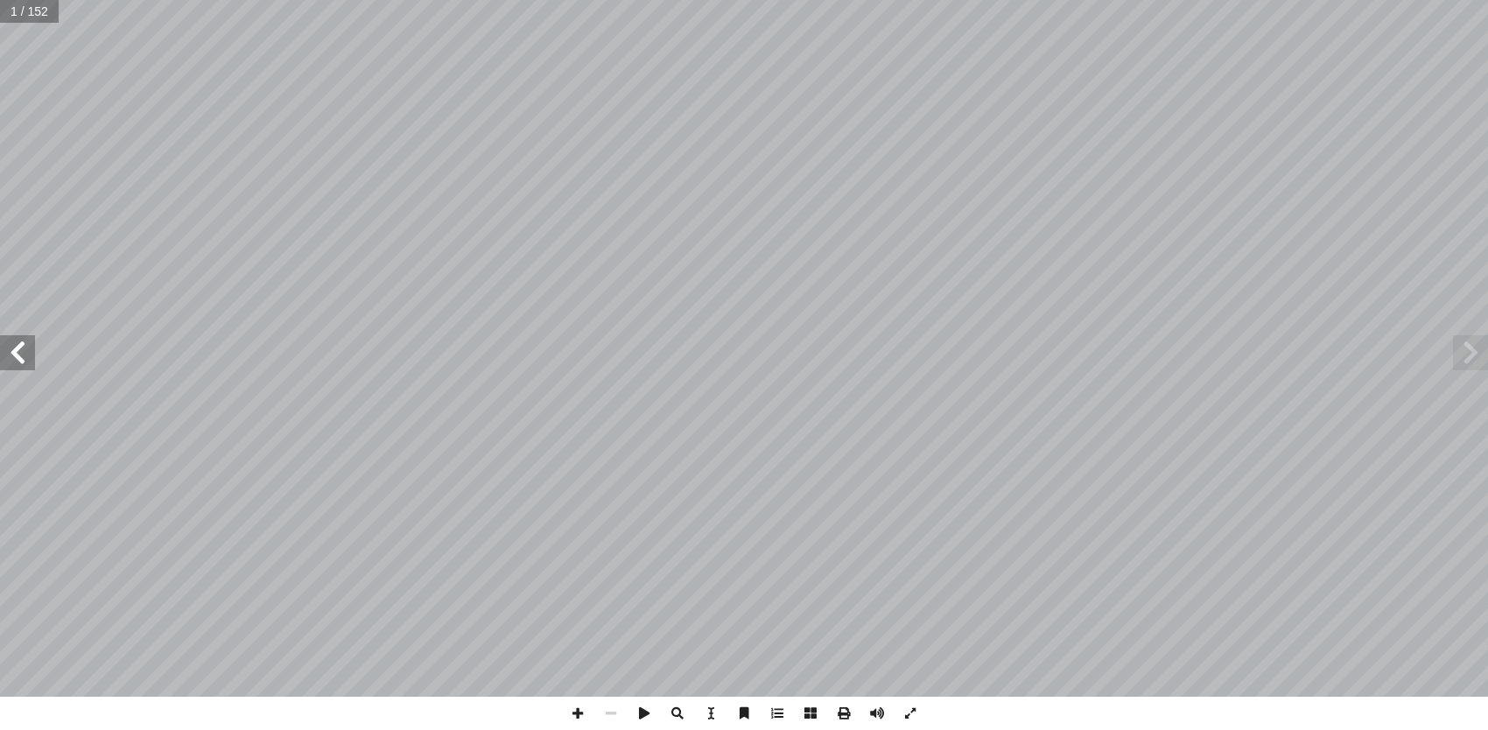
click at [10, 354] on span at bounding box center [17, 352] width 35 height 35
click at [13, 354] on span at bounding box center [17, 352] width 35 height 35
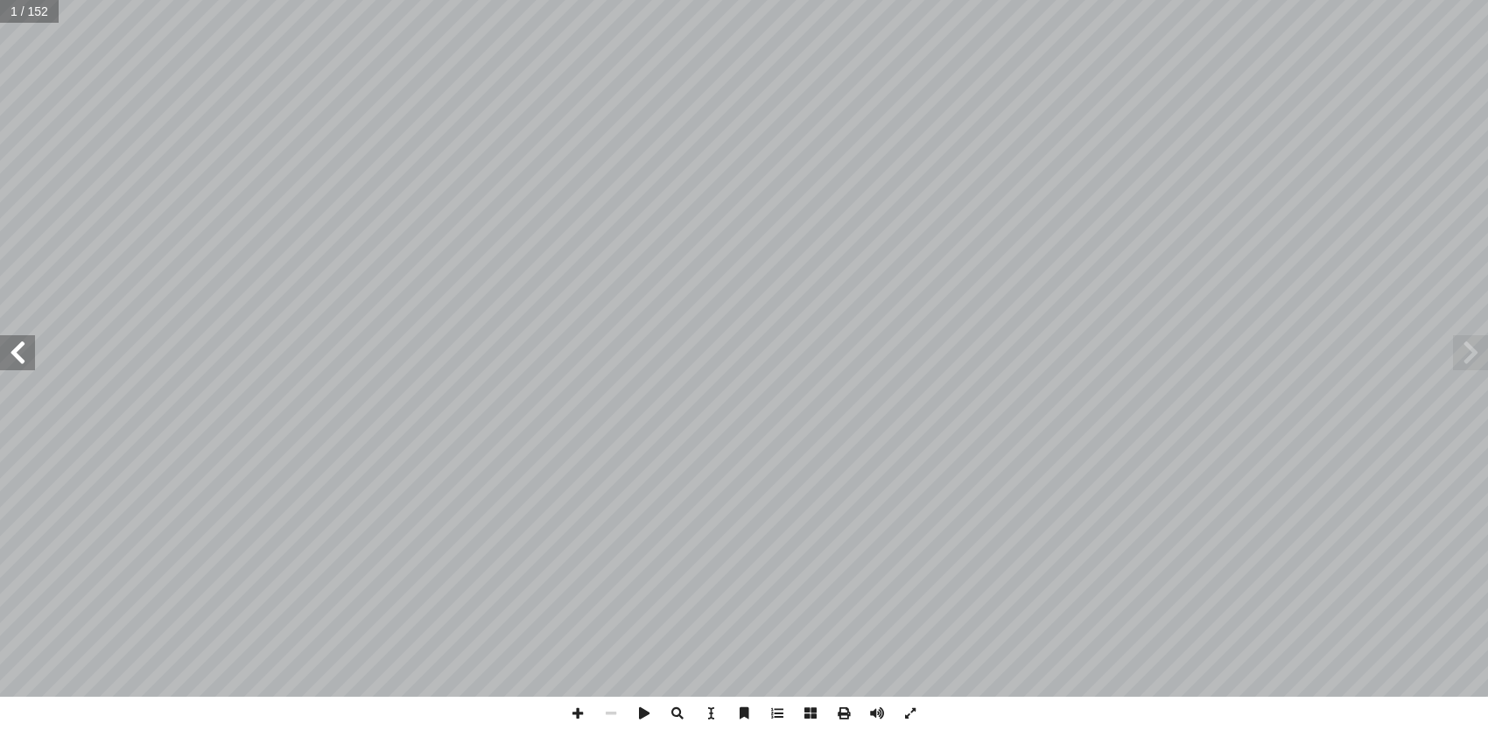
click at [13, 354] on span at bounding box center [17, 352] width 35 height 35
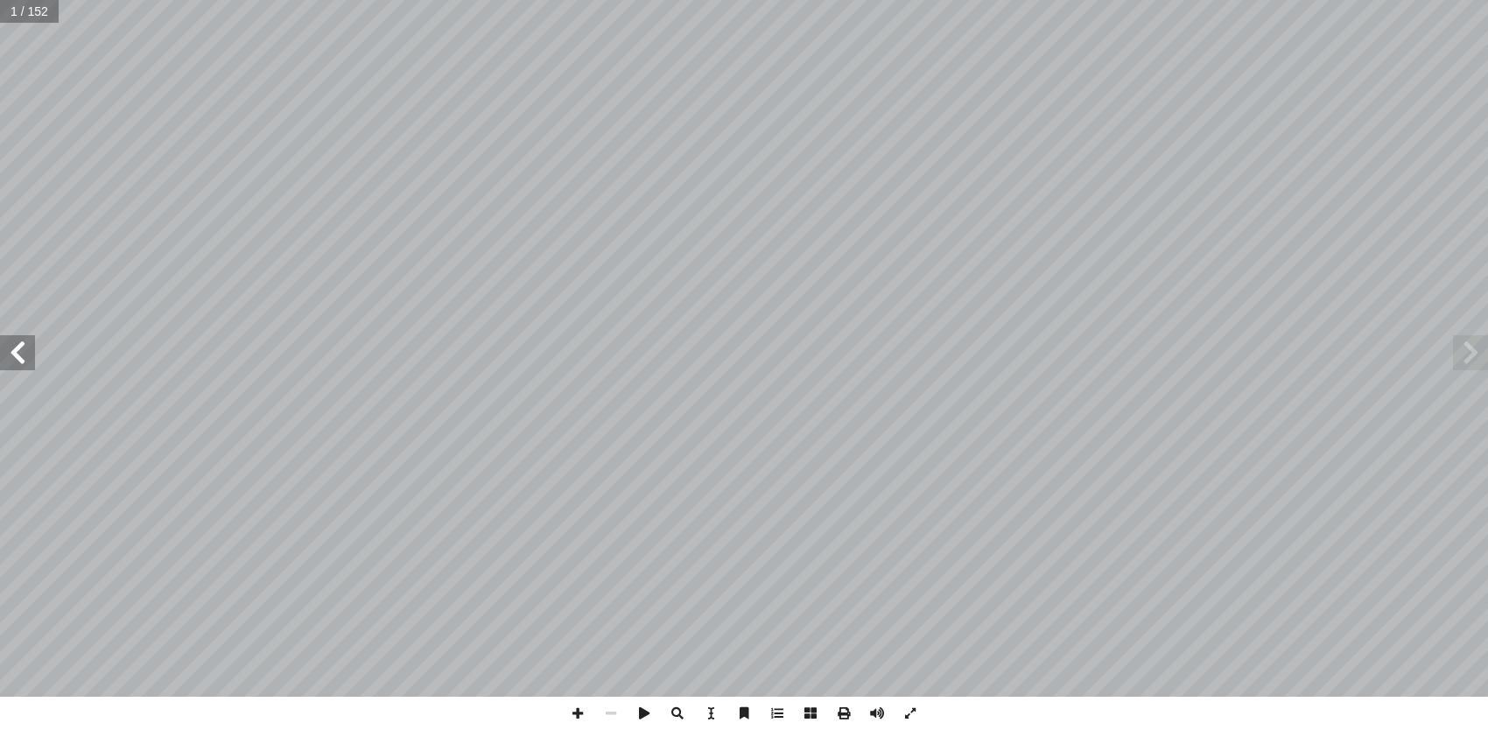
click at [13, 354] on span at bounding box center [17, 352] width 35 height 35
click at [13, 353] on span at bounding box center [17, 352] width 35 height 35
click at [835, 711] on span at bounding box center [843, 713] width 33 height 33
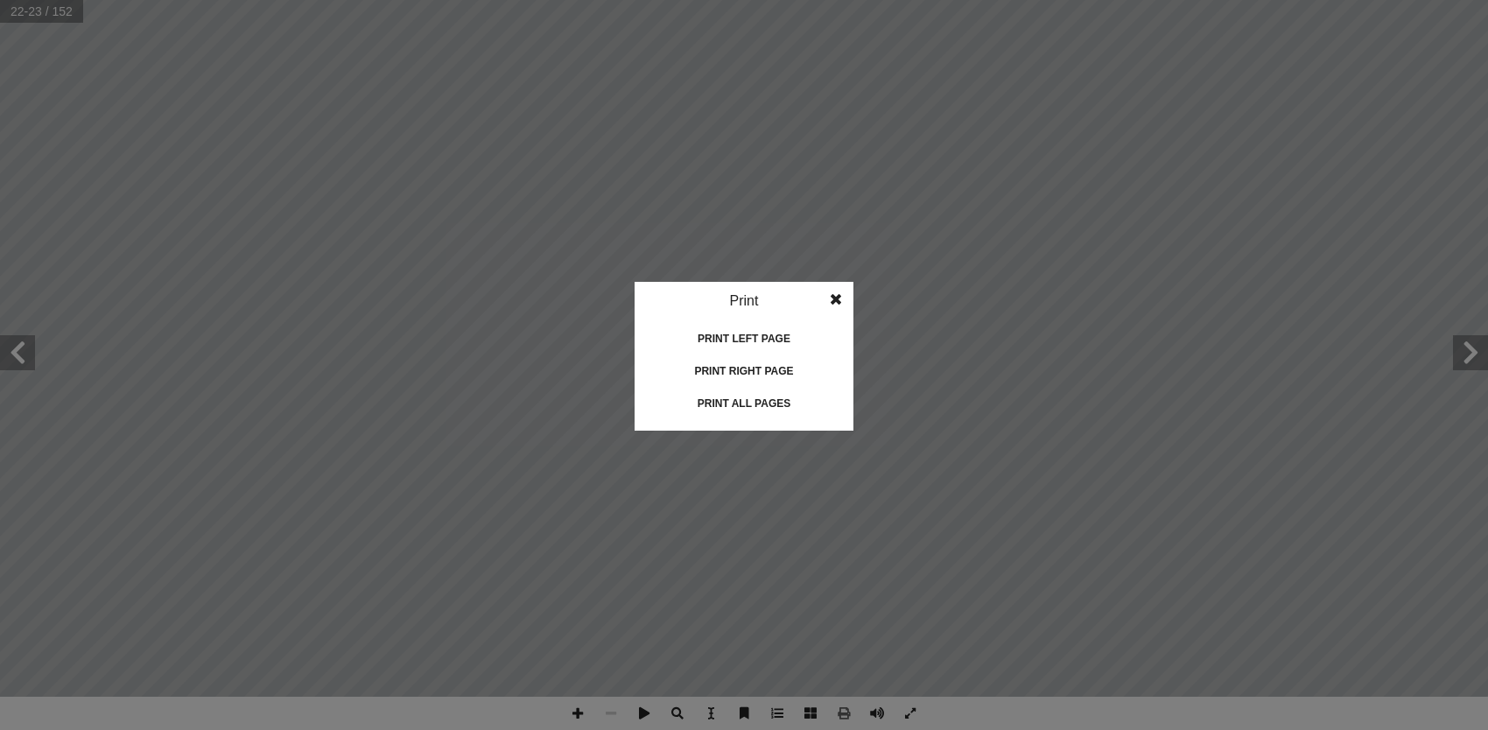
click at [764, 368] on div "Print right page" at bounding box center [743, 371] width 175 height 28
click at [839, 296] on span at bounding box center [836, 299] width 32 height 35
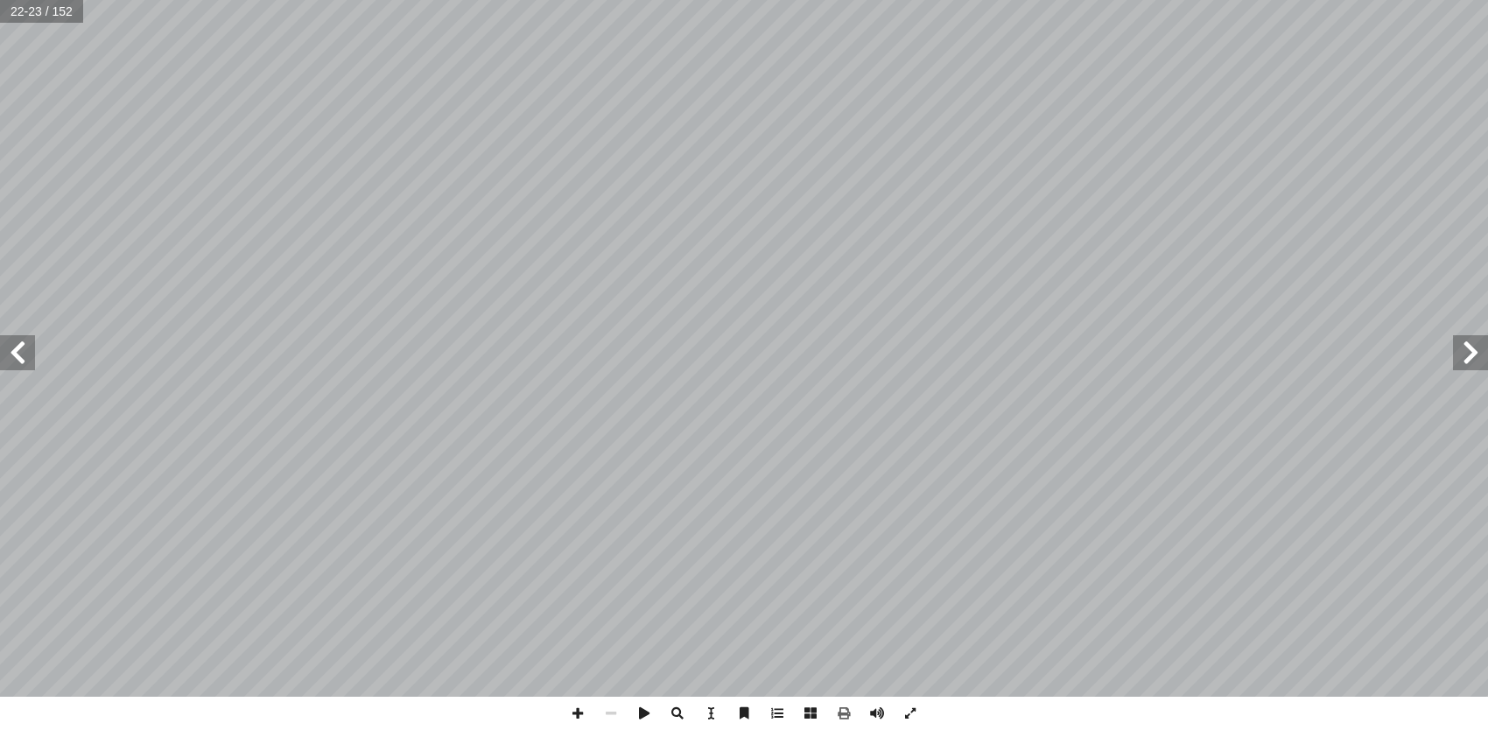
click at [20, 356] on span at bounding box center [17, 352] width 35 height 35
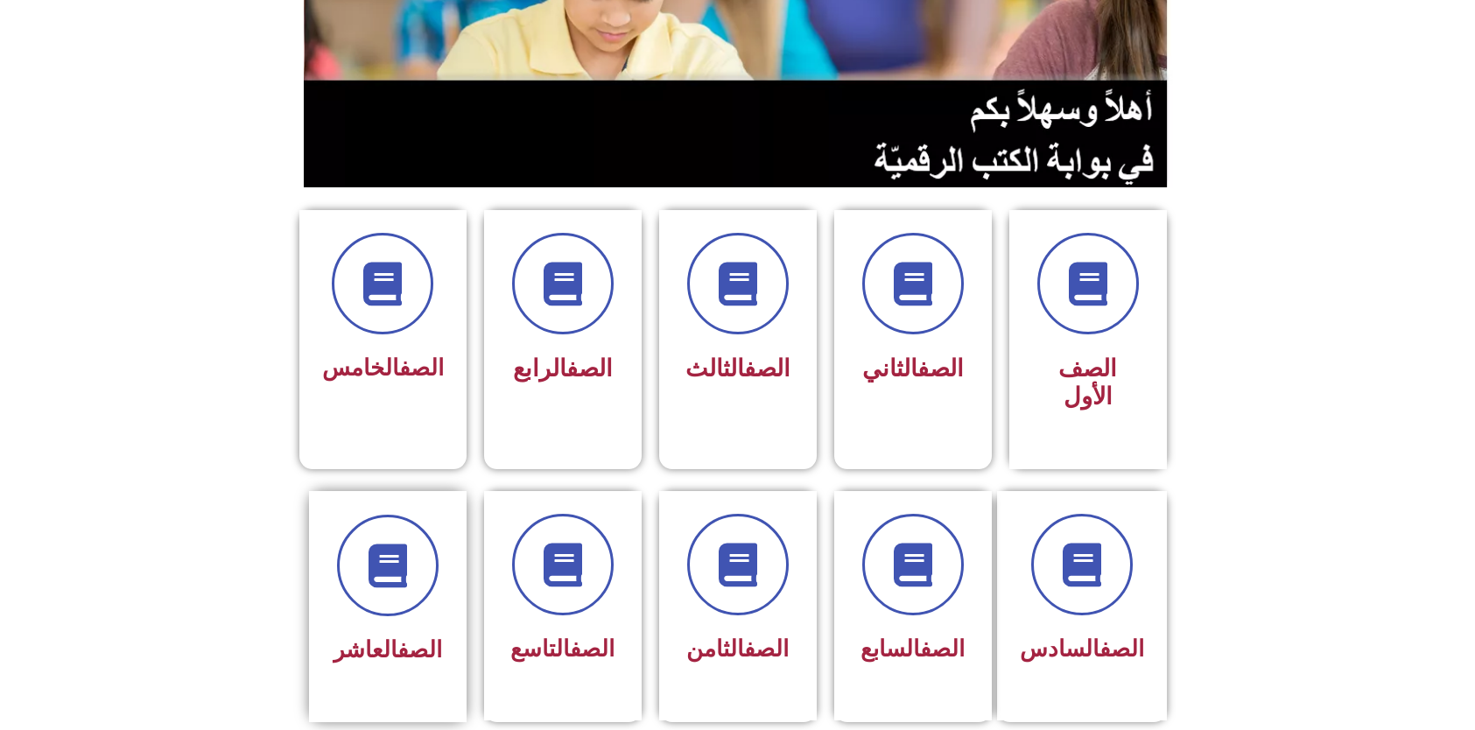
scroll to position [438, 0]
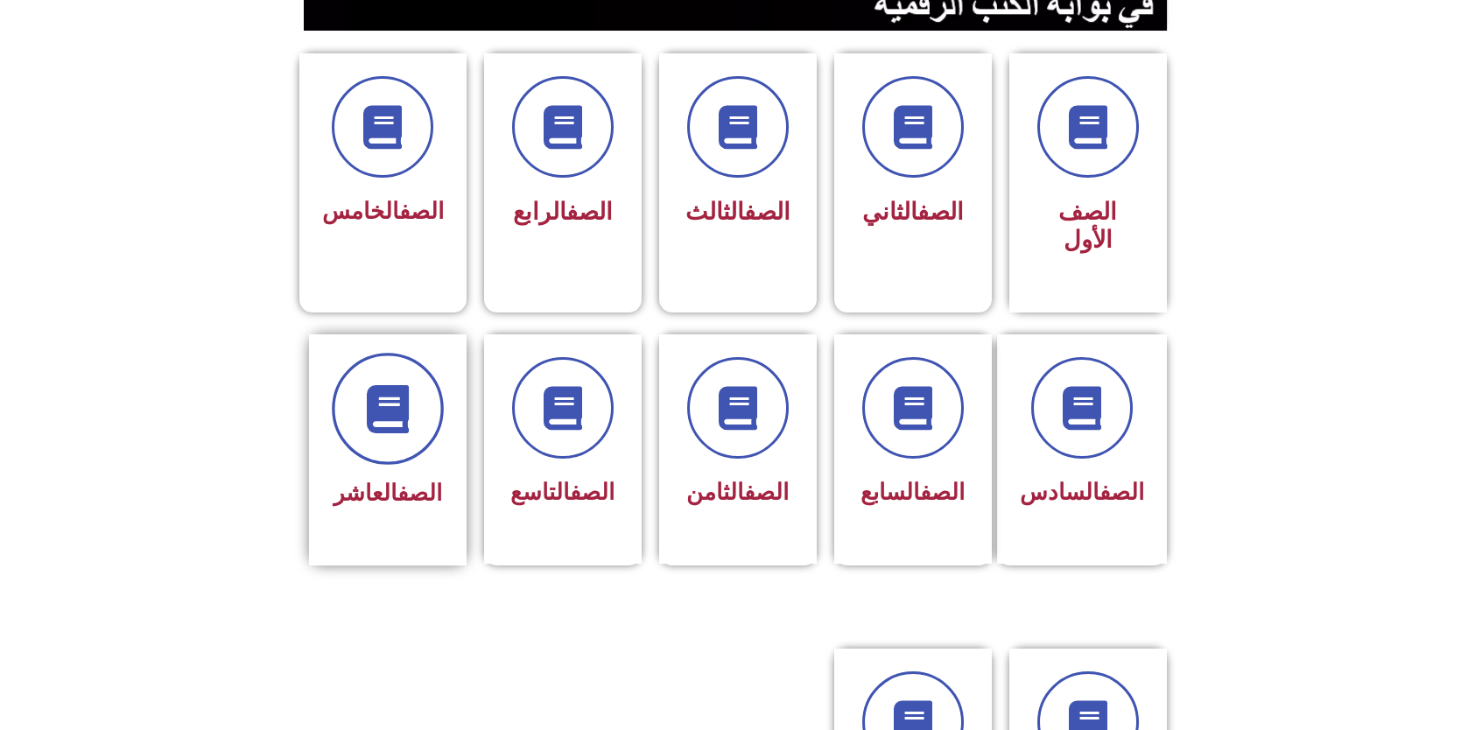
click at [389, 422] on span at bounding box center [388, 409] width 112 height 112
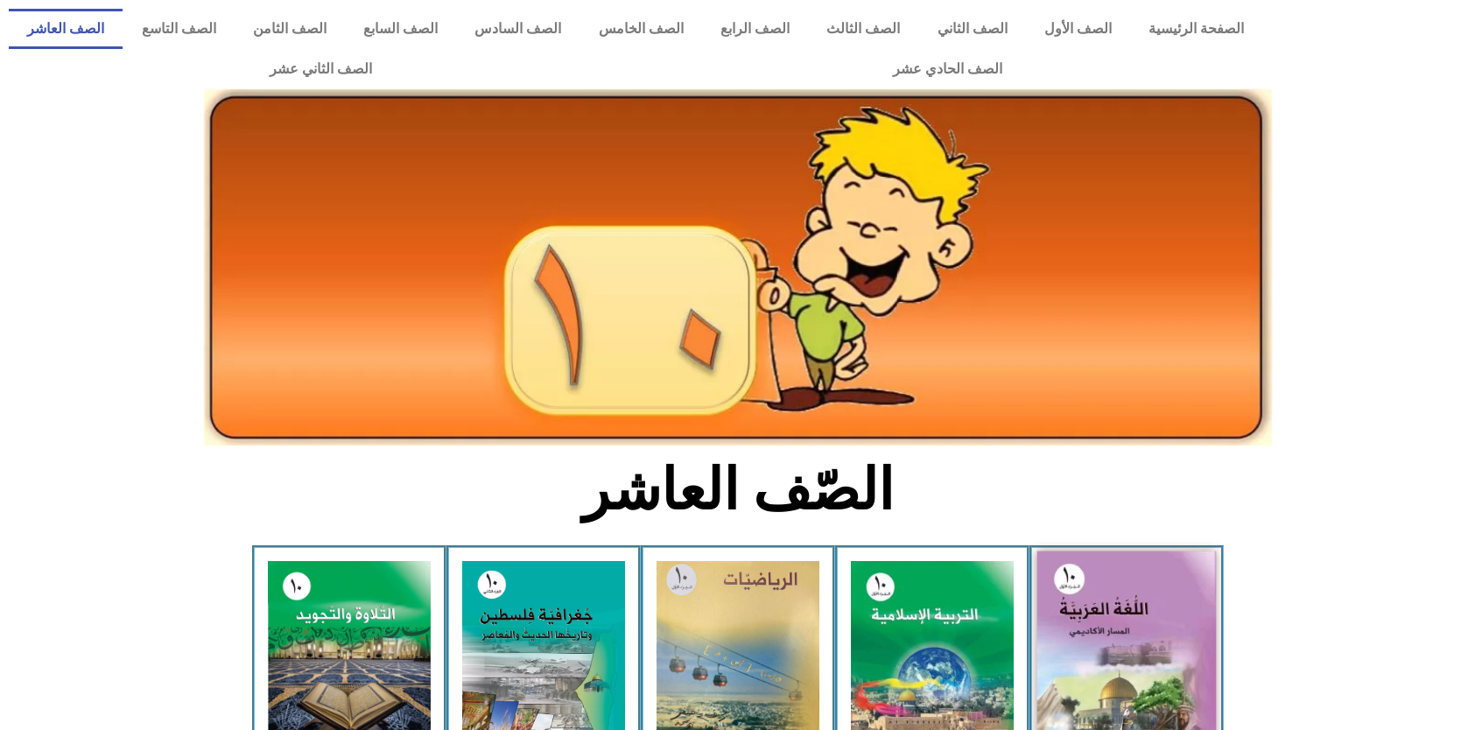
click at [1183, 622] on img at bounding box center [1125, 661] width 179 height 221
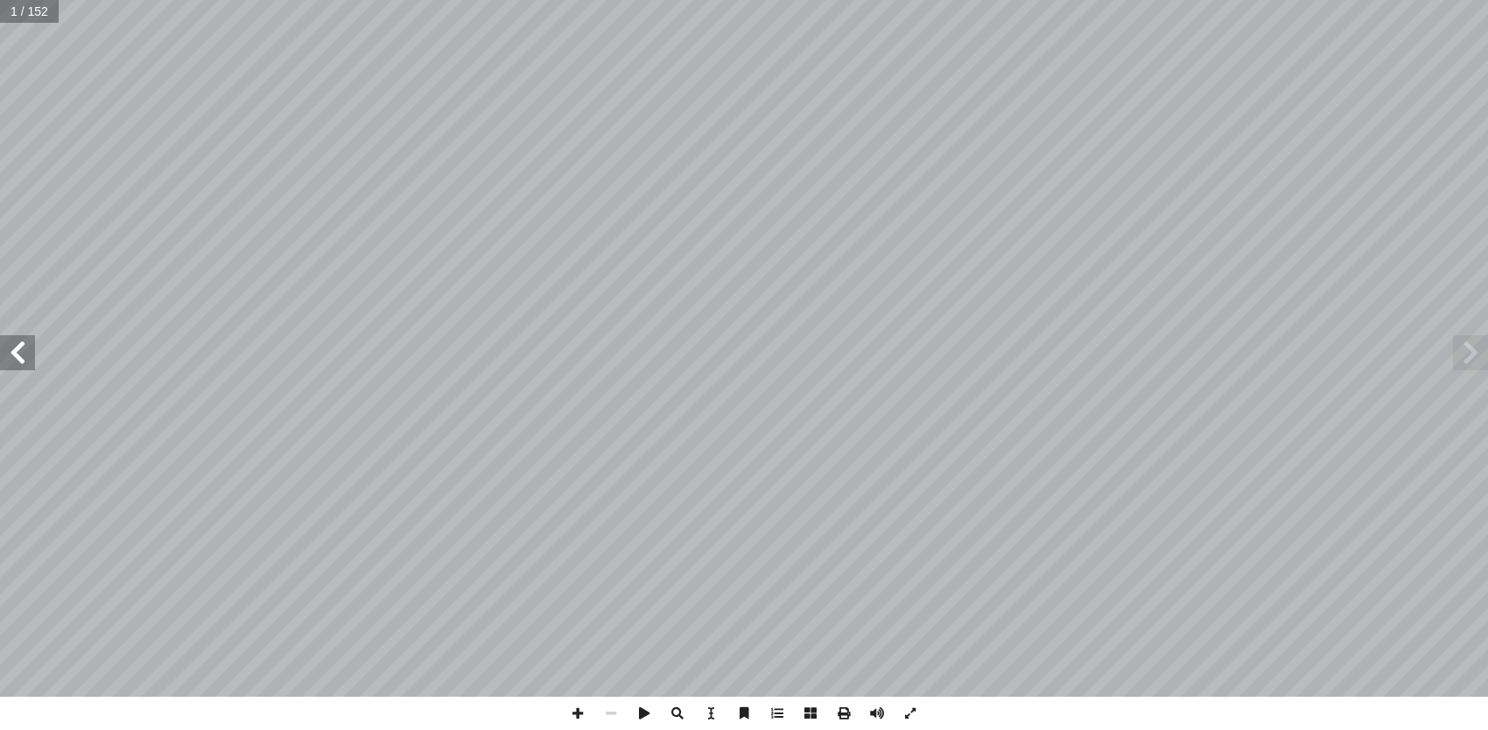
click at [25, 354] on span at bounding box center [17, 352] width 35 height 35
click at [24, 354] on span at bounding box center [17, 352] width 35 height 35
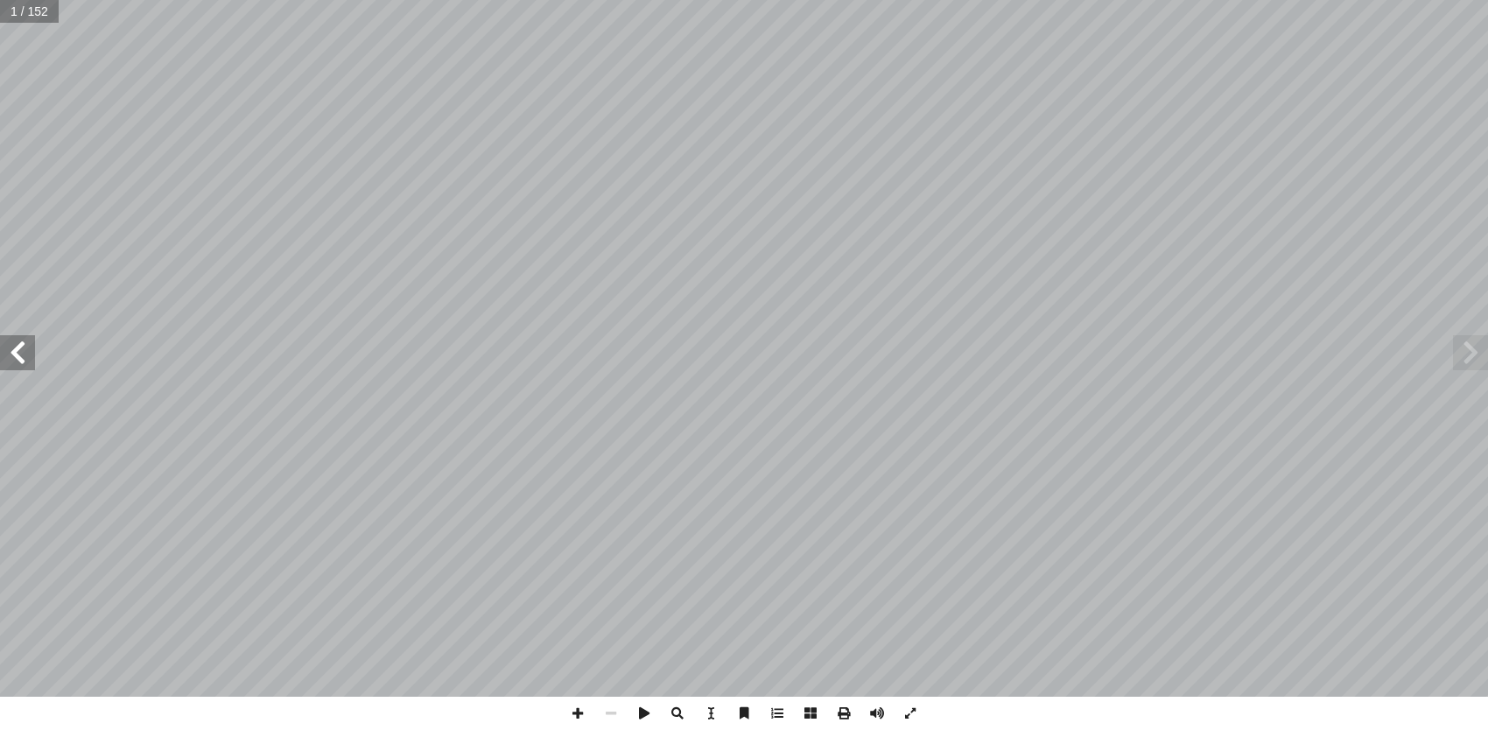
click at [24, 354] on span at bounding box center [17, 352] width 35 height 35
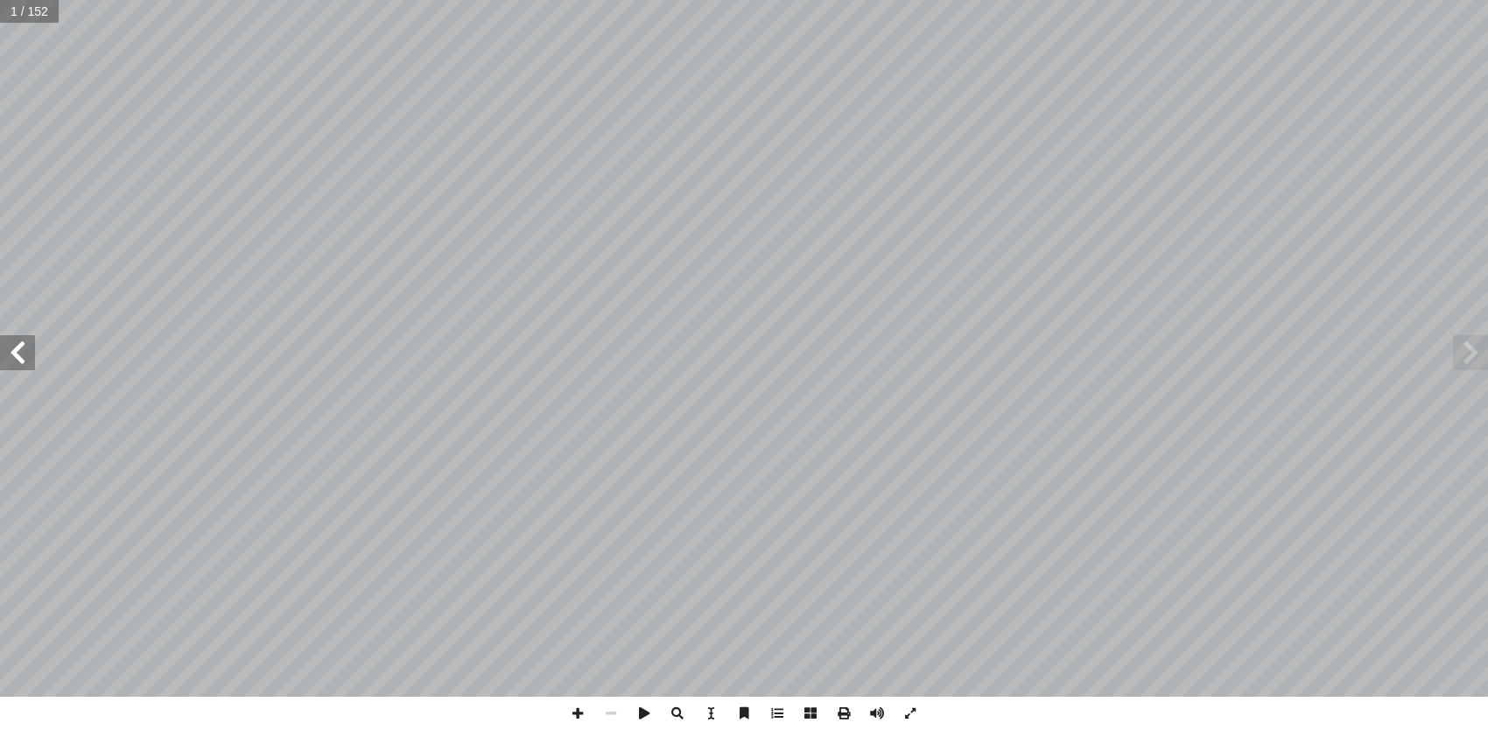
click at [24, 354] on span at bounding box center [17, 352] width 35 height 35
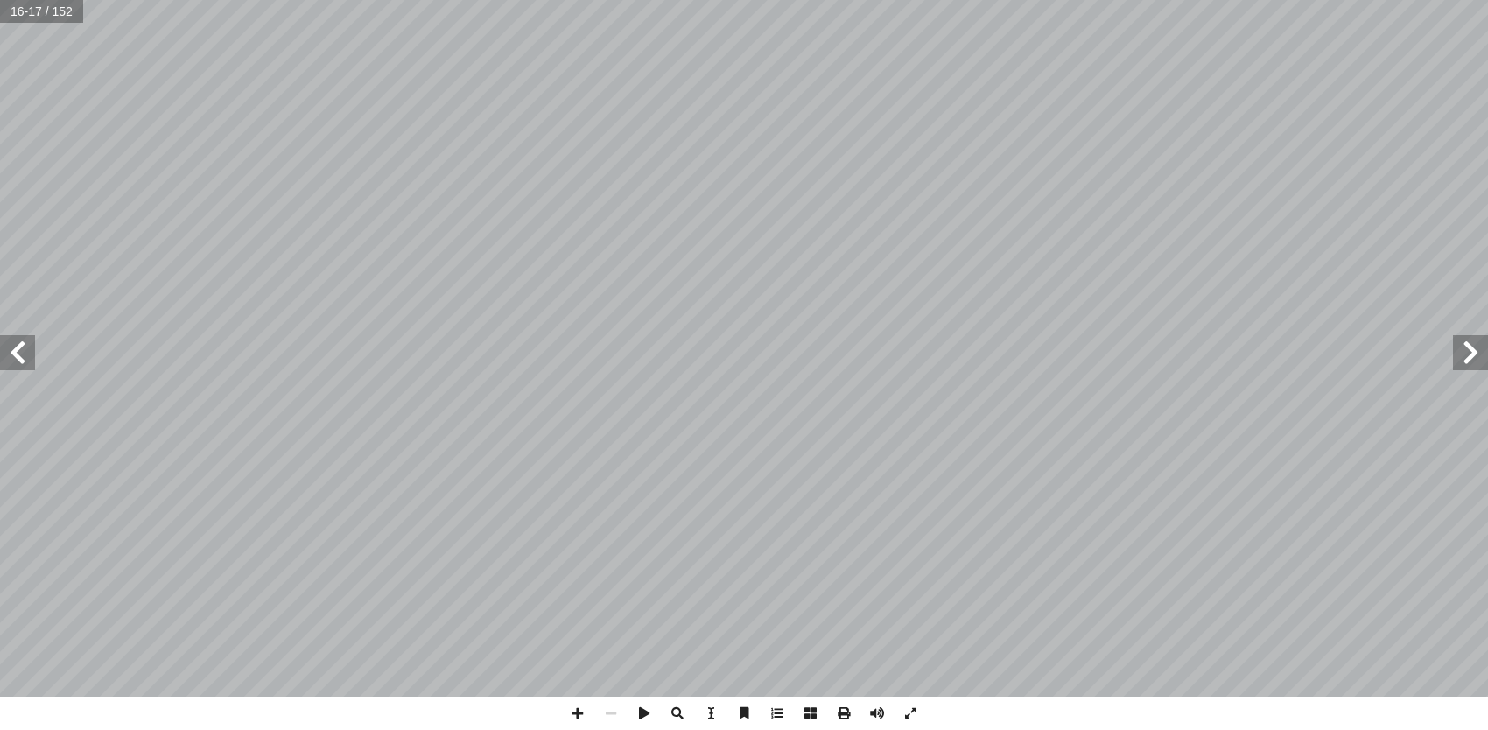
click at [24, 354] on span at bounding box center [17, 352] width 35 height 35
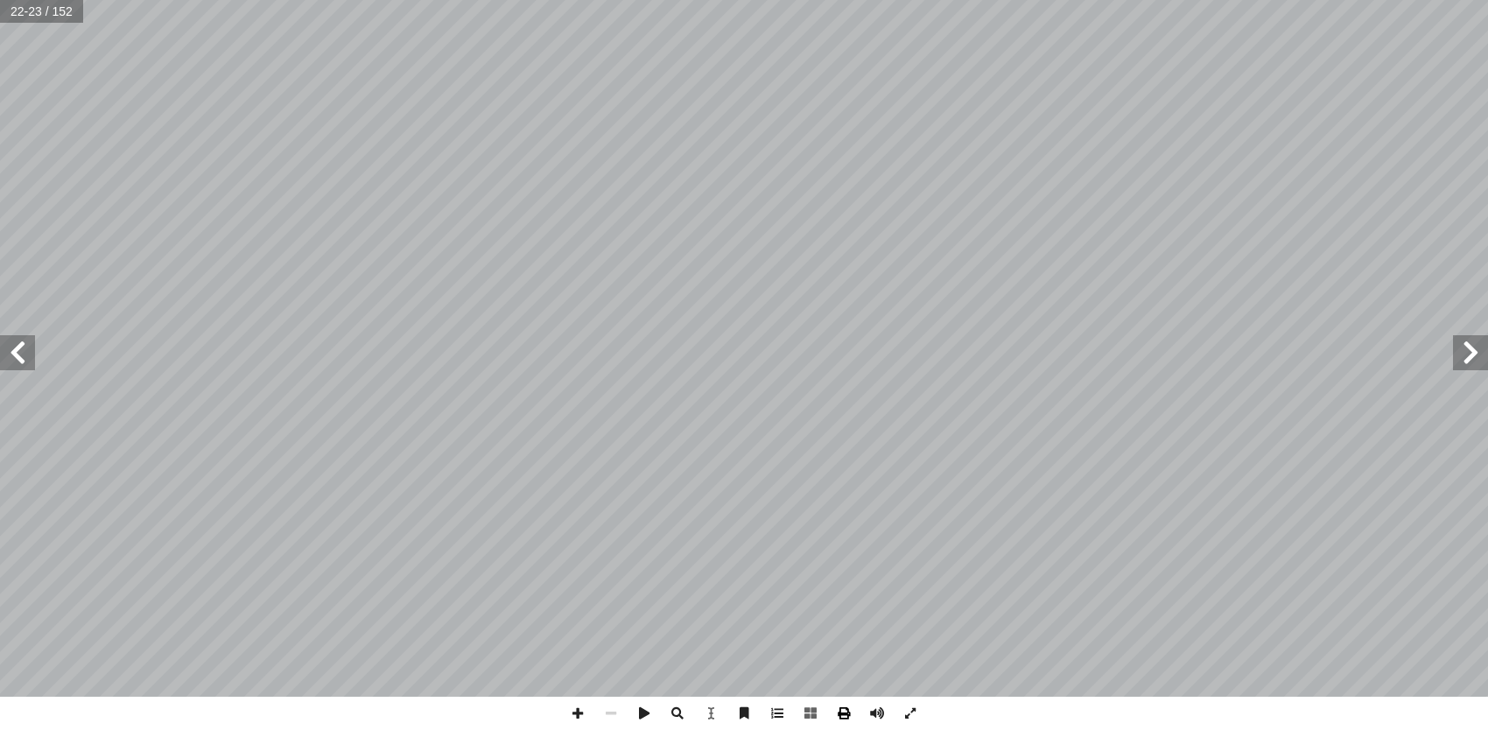
click at [844, 716] on span at bounding box center [843, 713] width 33 height 33
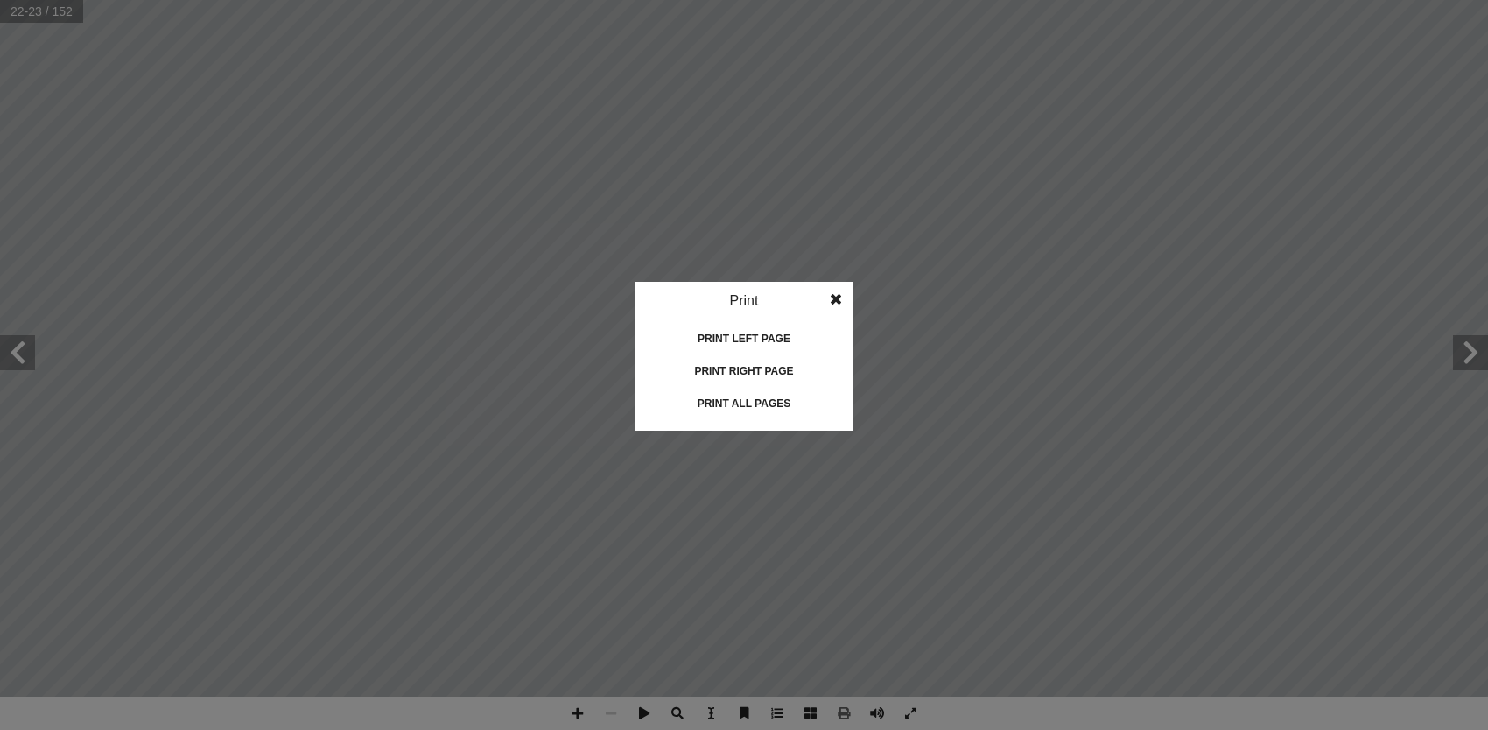
click at [736, 340] on div "Print left page" at bounding box center [743, 339] width 175 height 28
click at [771, 398] on div "Print all pages" at bounding box center [743, 403] width 175 height 28
